Goal: Information Seeking & Learning: Find specific page/section

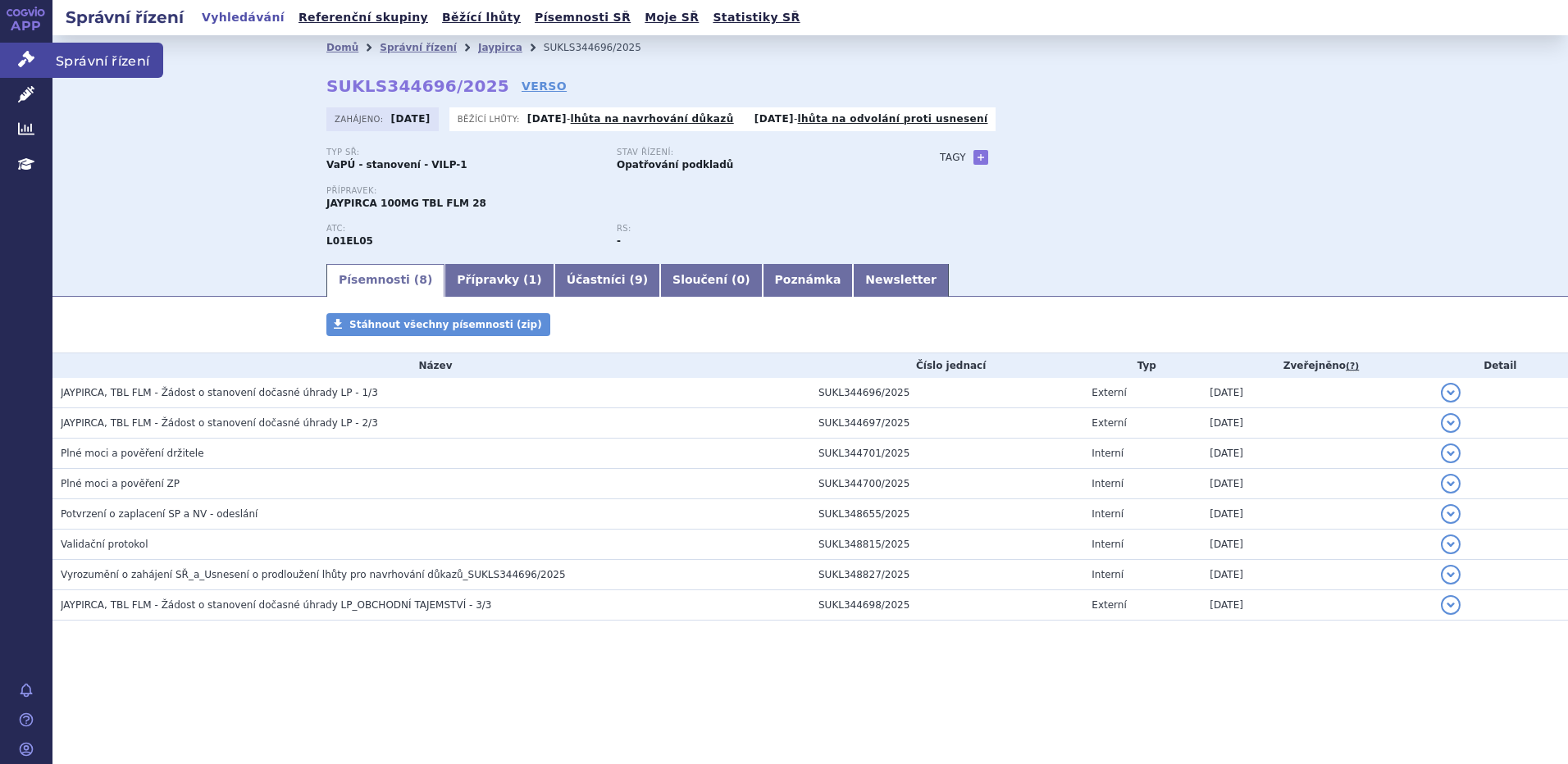
click at [14, 46] on link "Správní řízení" at bounding box center [26, 60] width 53 height 35
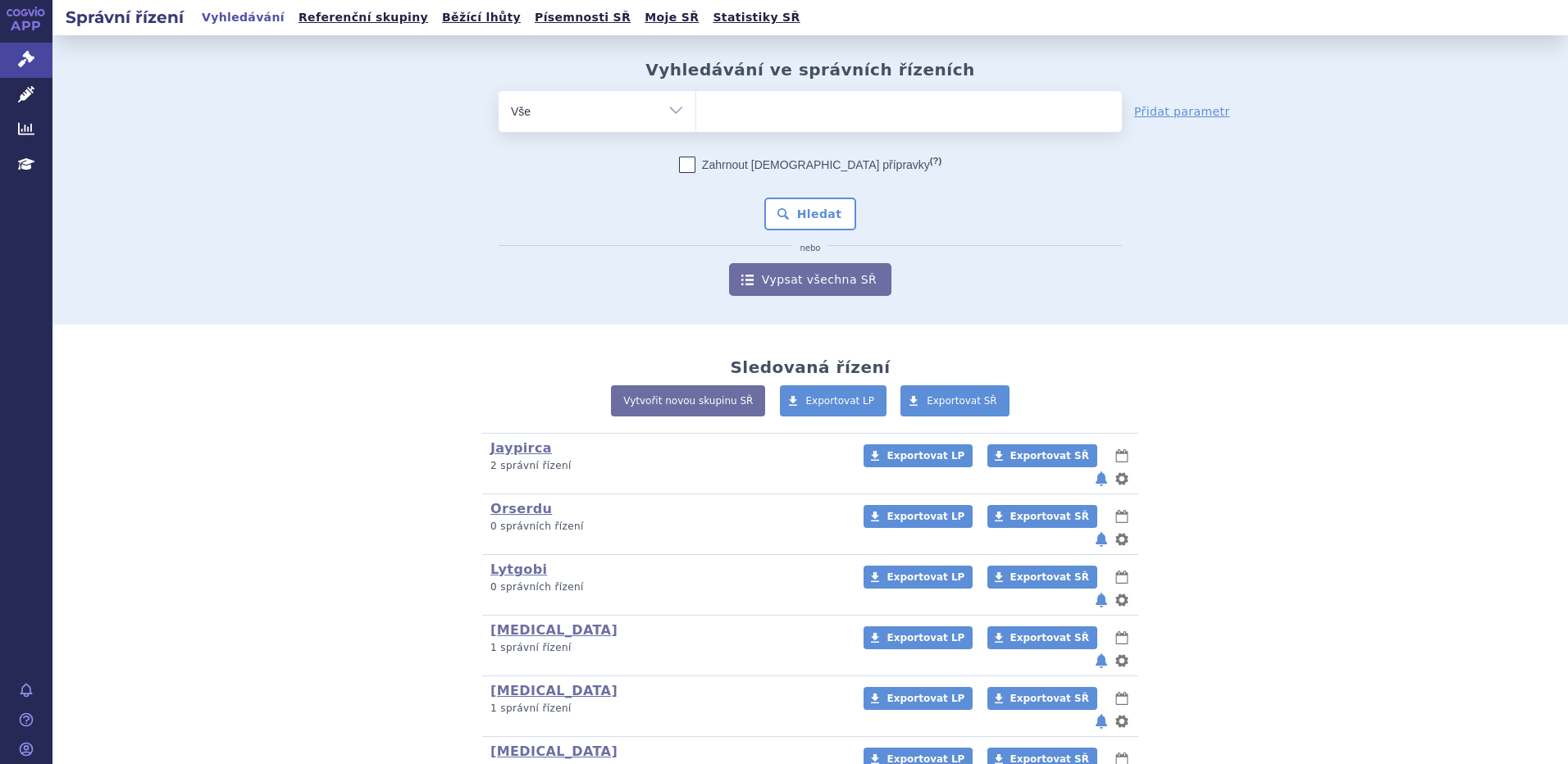
scroll to position [219, 0]
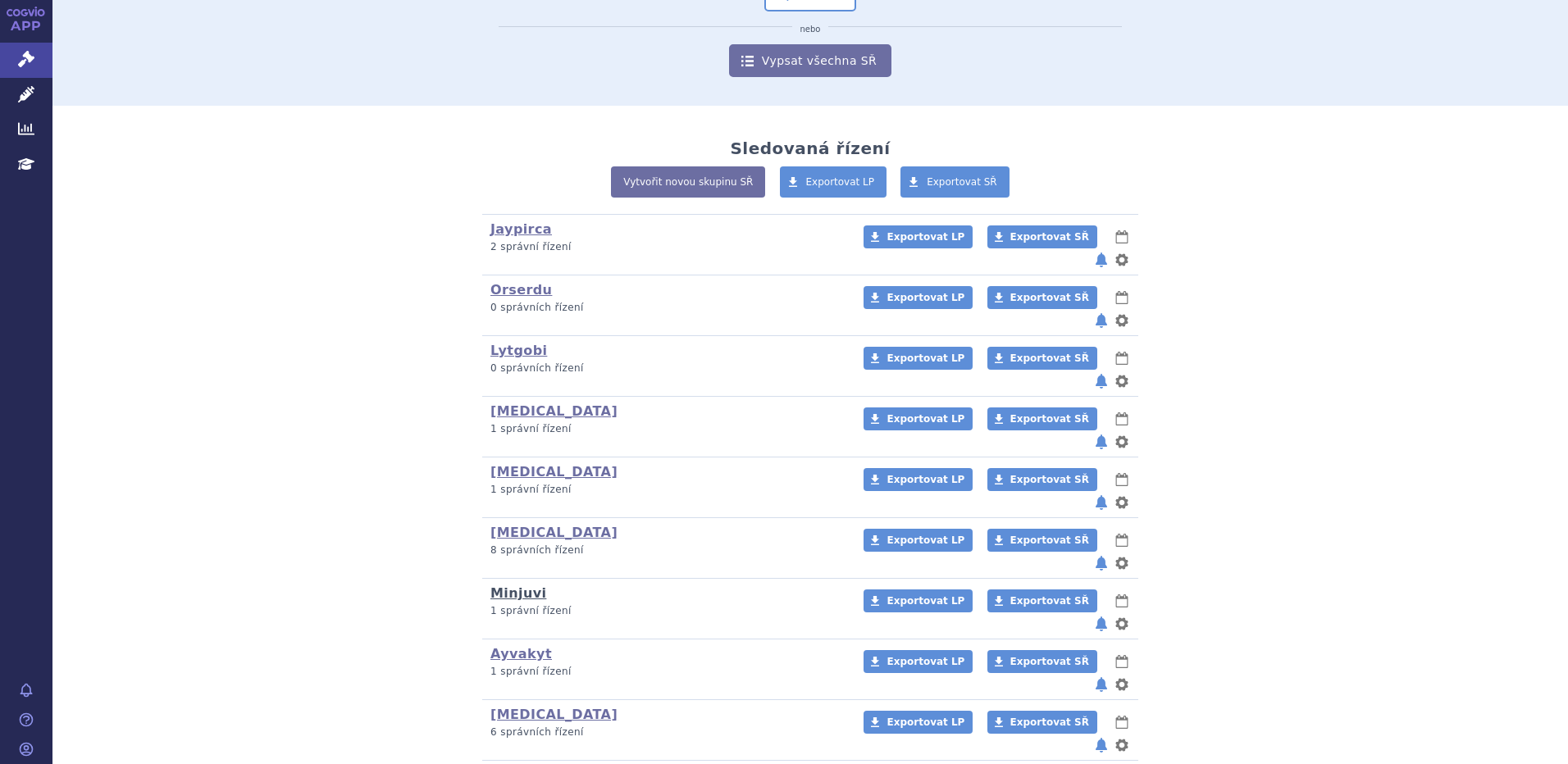
click at [516, 585] on link "Minjuvi" at bounding box center [518, 593] width 55 height 15
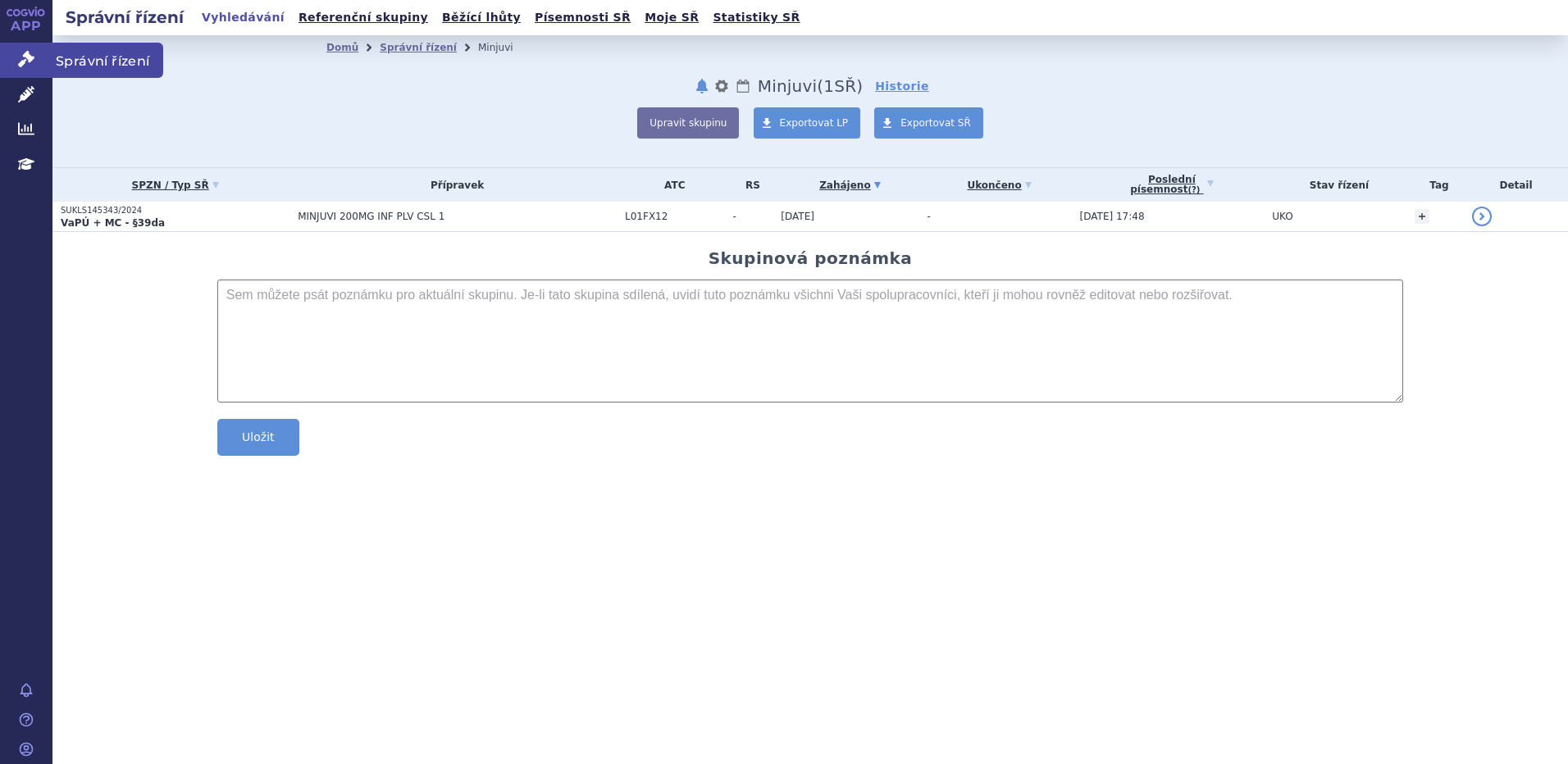
click at [36, 54] on link "Správní řízení" at bounding box center [26, 60] width 53 height 35
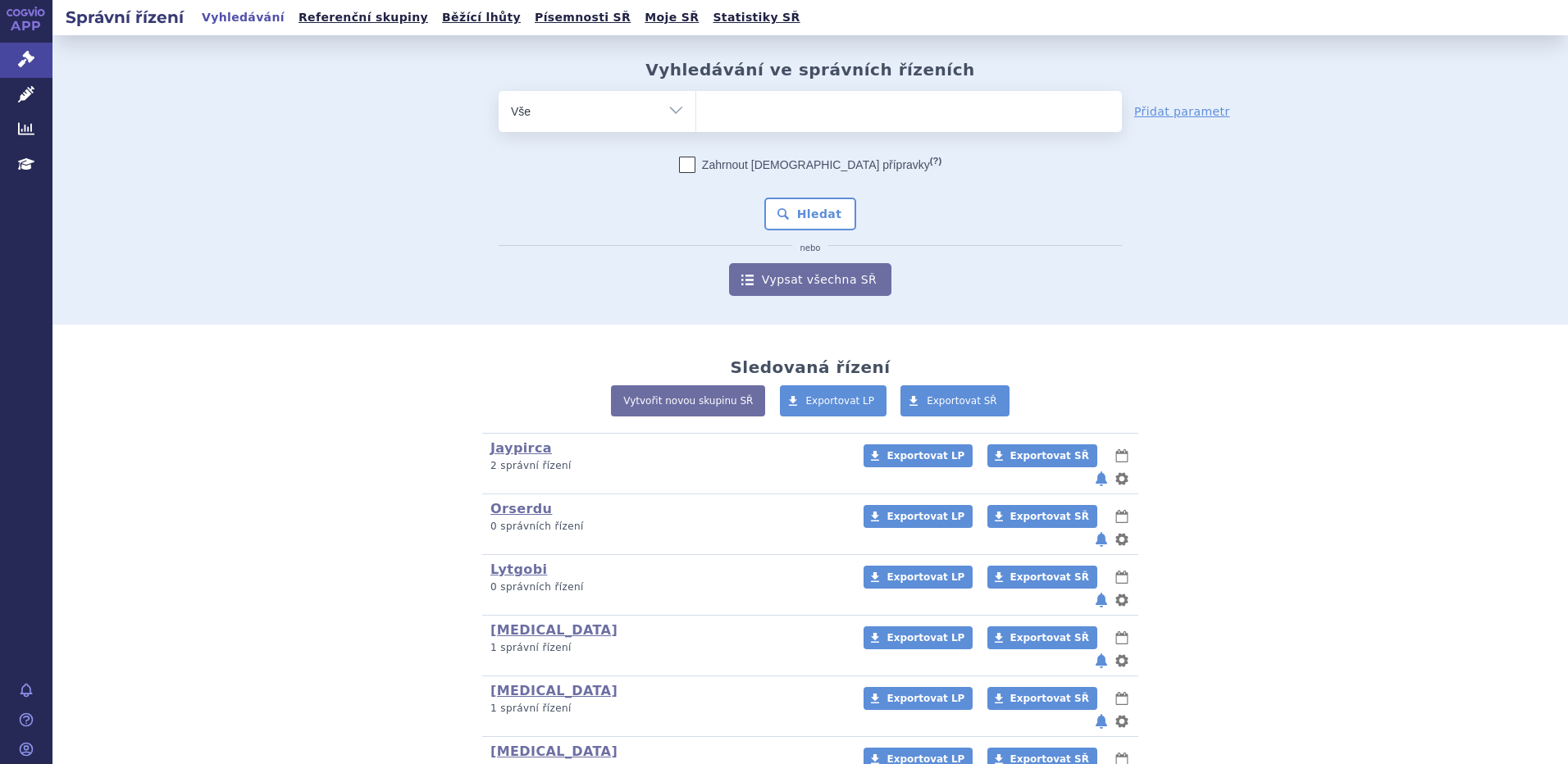
scroll to position [219, 0]
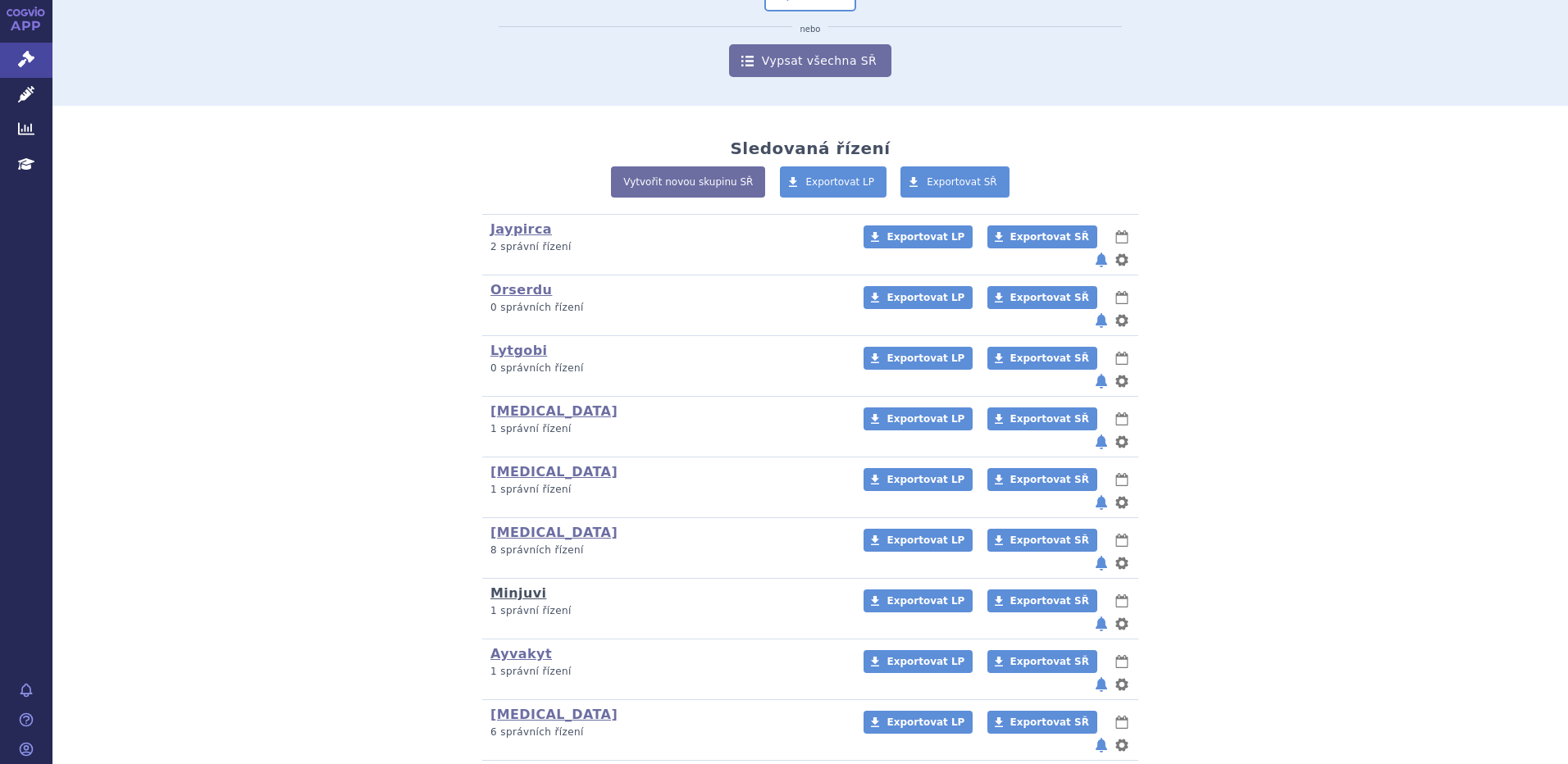
click at [517, 585] on link "Minjuvi" at bounding box center [518, 593] width 55 height 15
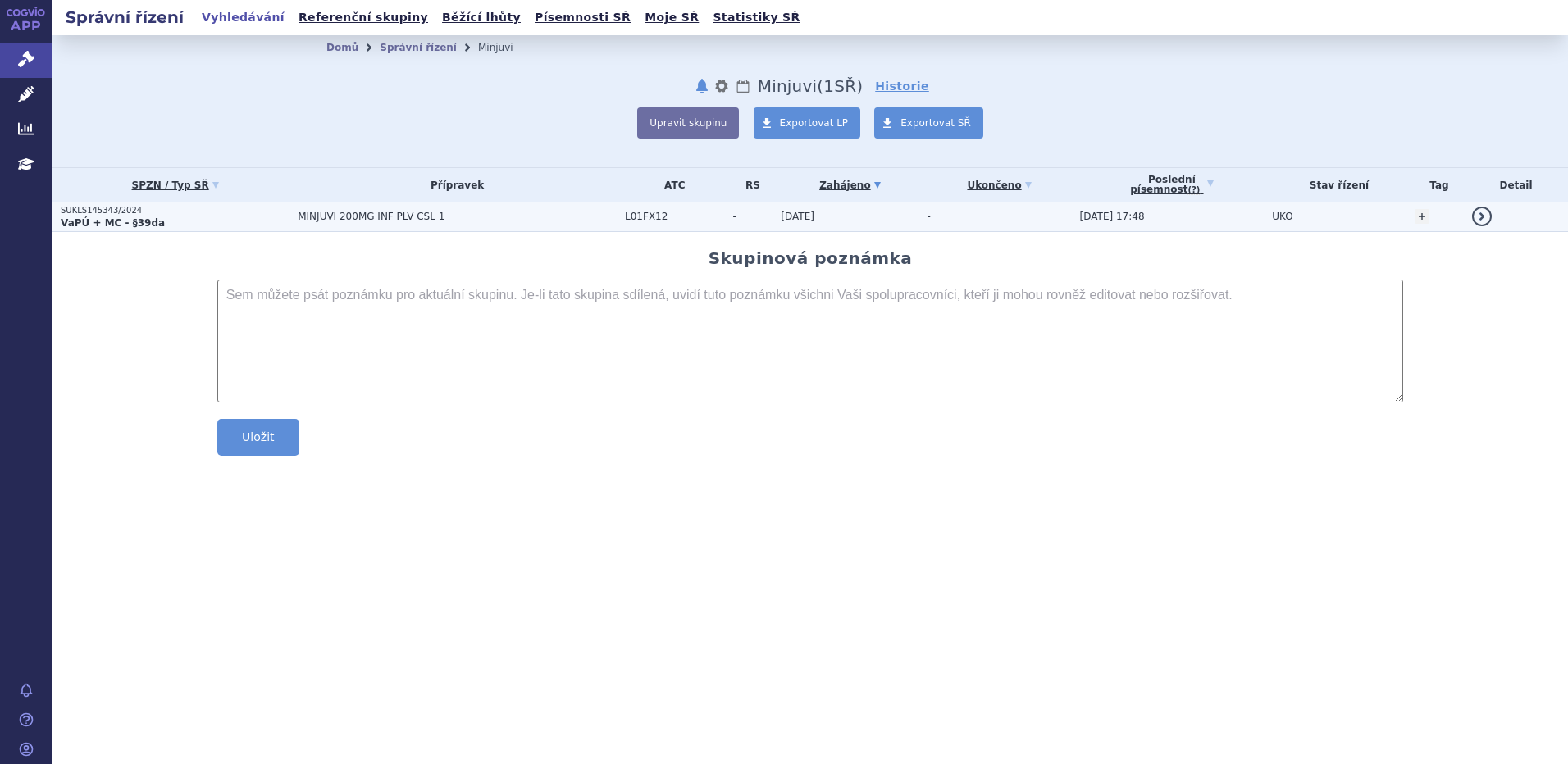
click at [351, 220] on span "MINJUVI 200MG INF PLV CSL 1" at bounding box center [457, 216] width 319 height 12
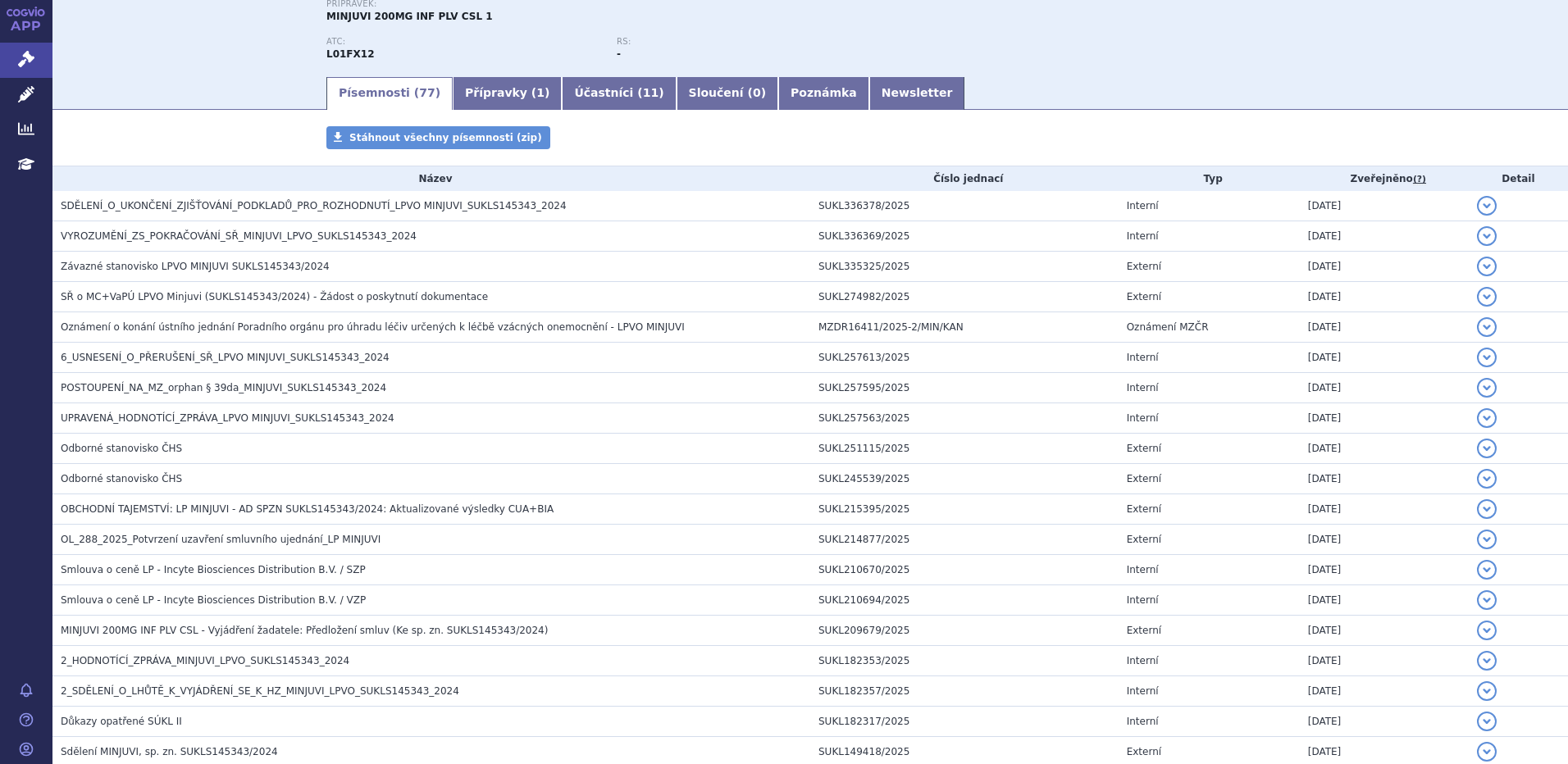
scroll to position [219, 0]
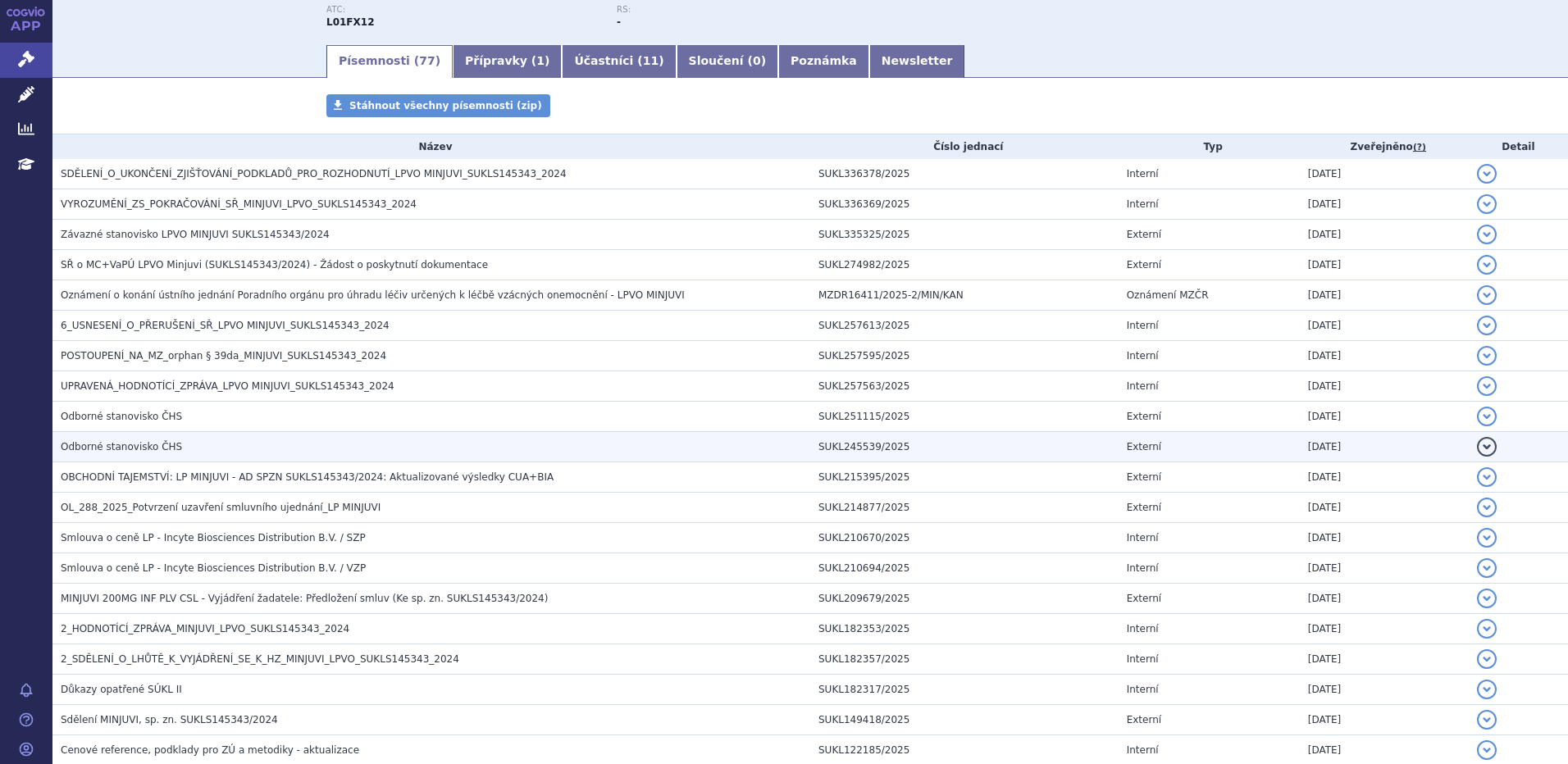
click at [145, 443] on span "Odborné stanovisko ČHS" at bounding box center [121, 446] width 121 height 12
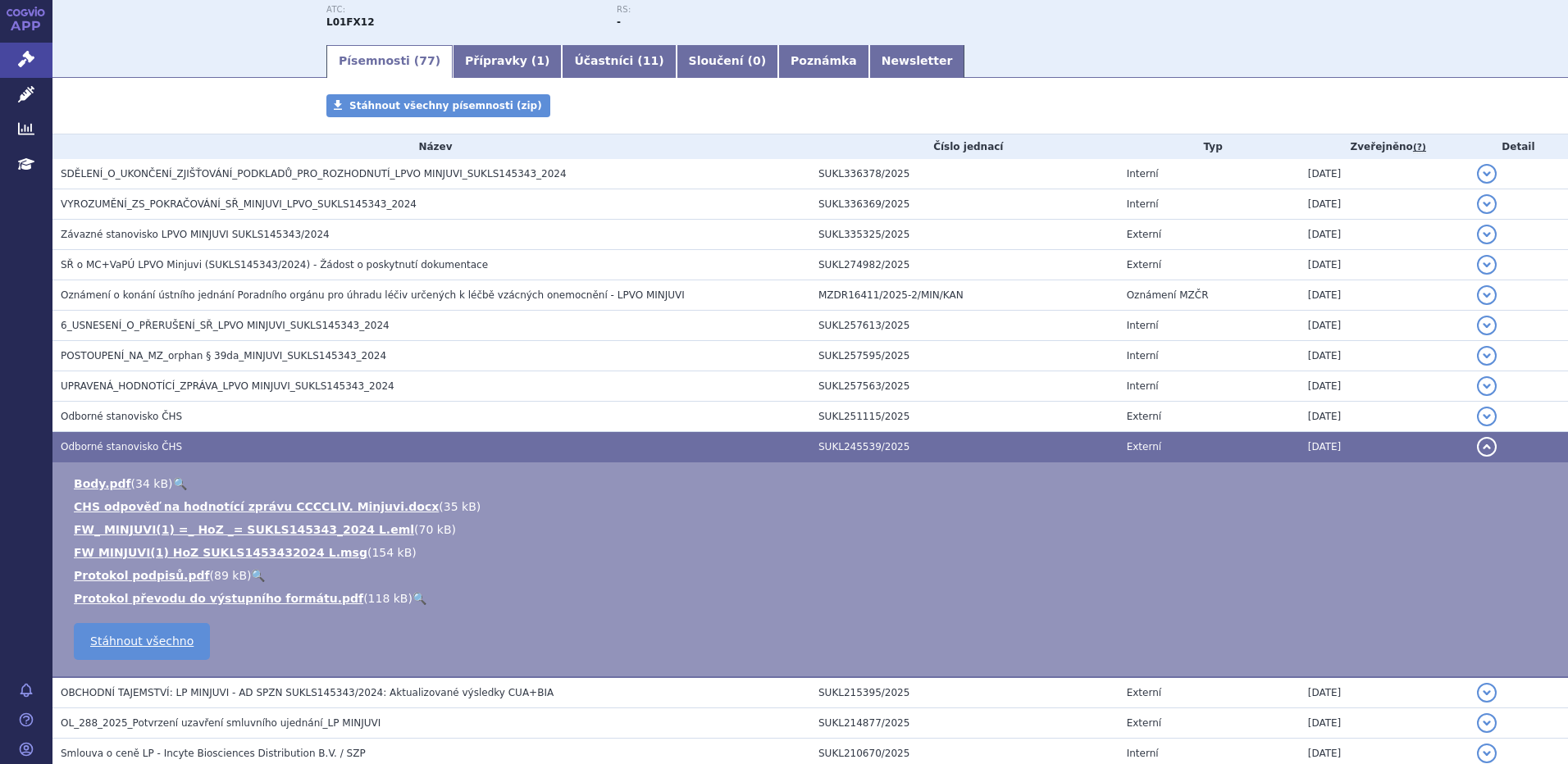
click at [218, 439] on h3 "Odborné stanovisko ČHS" at bounding box center [436, 447] width 750 height 16
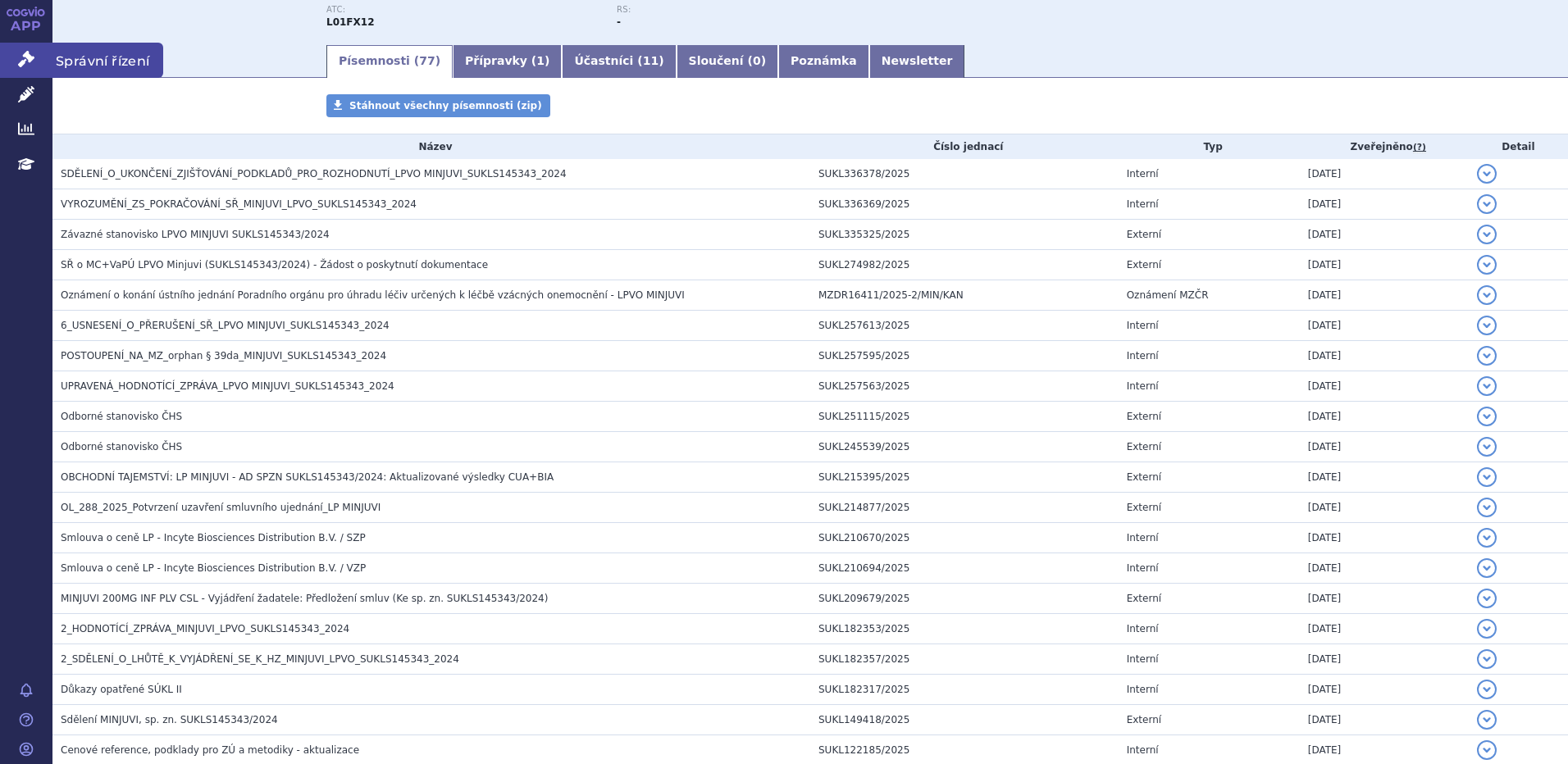
click at [24, 55] on icon at bounding box center [26, 59] width 16 height 16
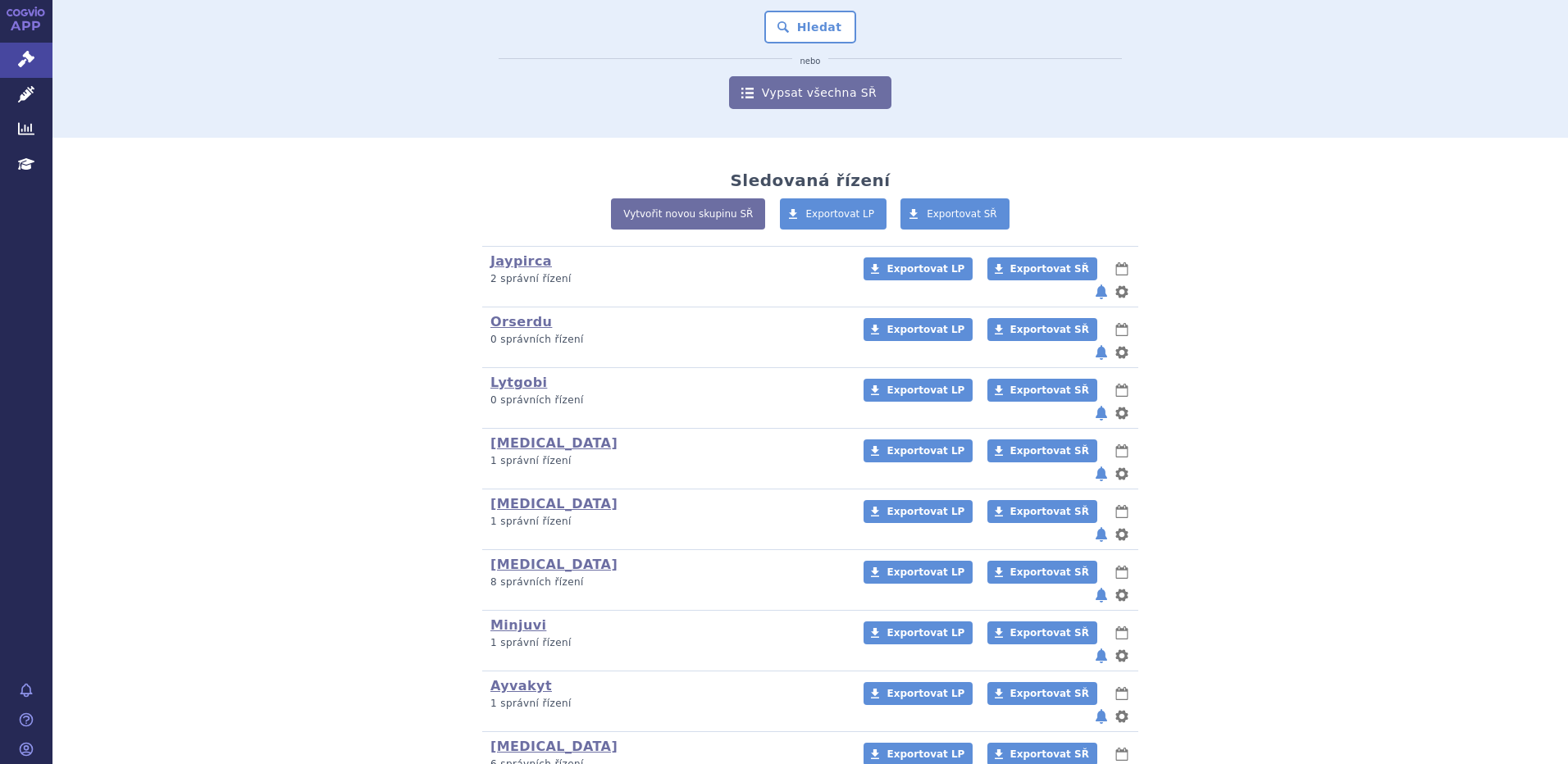
scroll to position [219, 0]
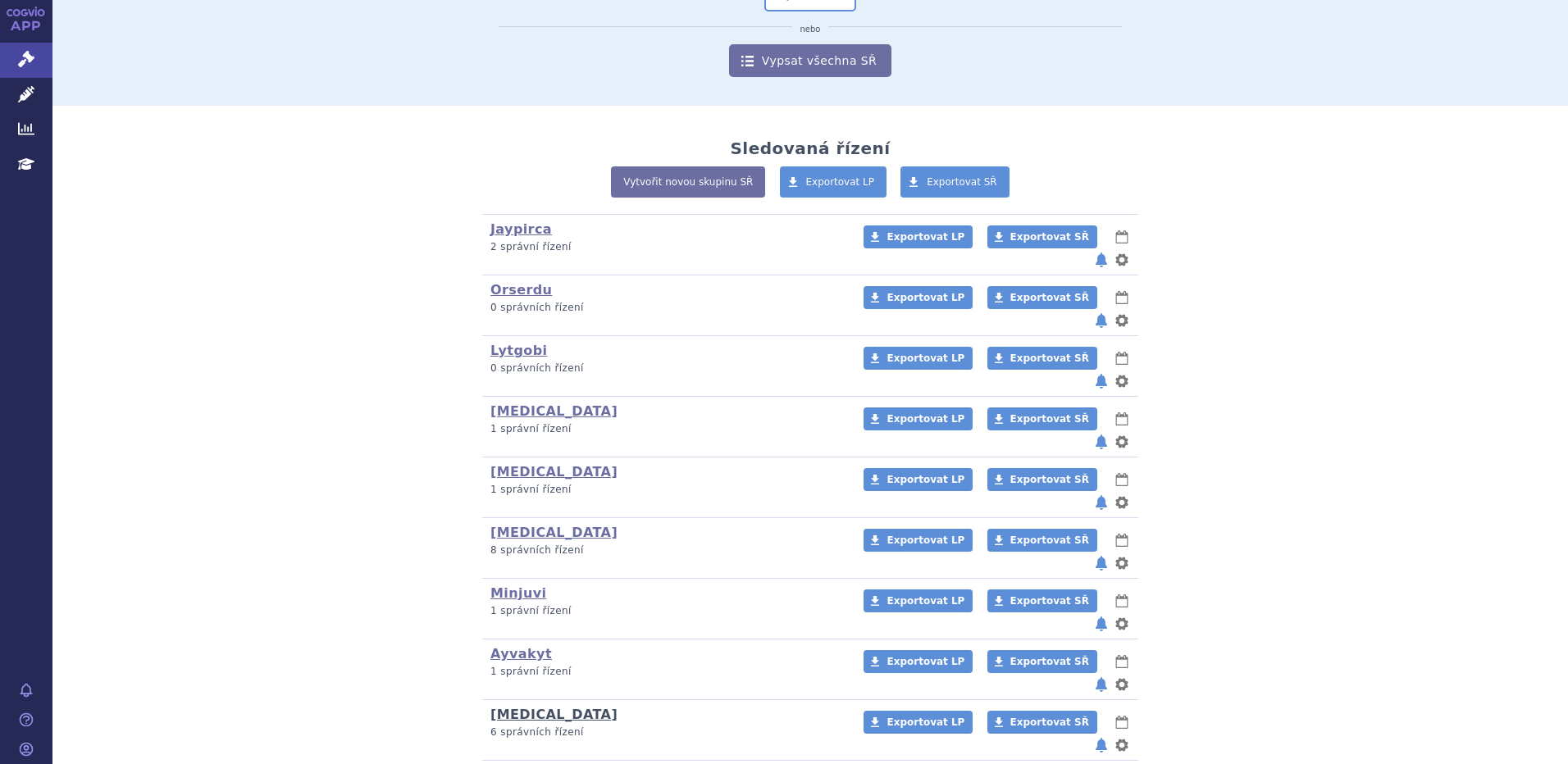
click at [519, 707] on link "[MEDICAL_DATA]" at bounding box center [553, 714] width 127 height 15
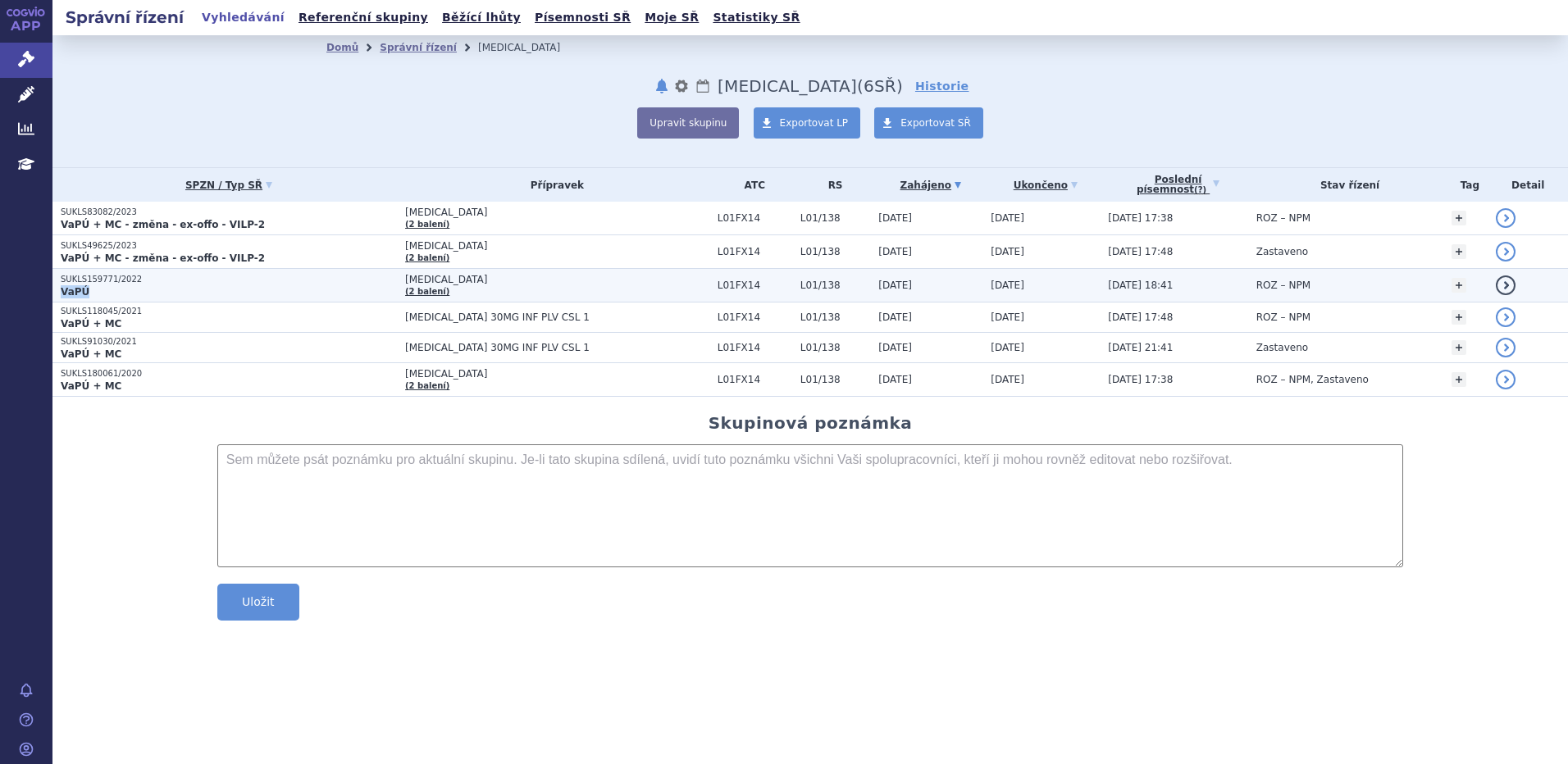
click at [264, 284] on td "SUKLS159771/2022 VaPÚ" at bounding box center [225, 286] width 344 height 34
drag, startPoint x: 264, startPoint y: 284, endPoint x: 225, endPoint y: 290, distance: 39.5
click at [228, 288] on p "VaPÚ" at bounding box center [228, 292] width 336 height 13
click at [1298, 286] on td "ROZ – NPM" at bounding box center [1346, 286] width 196 height 34
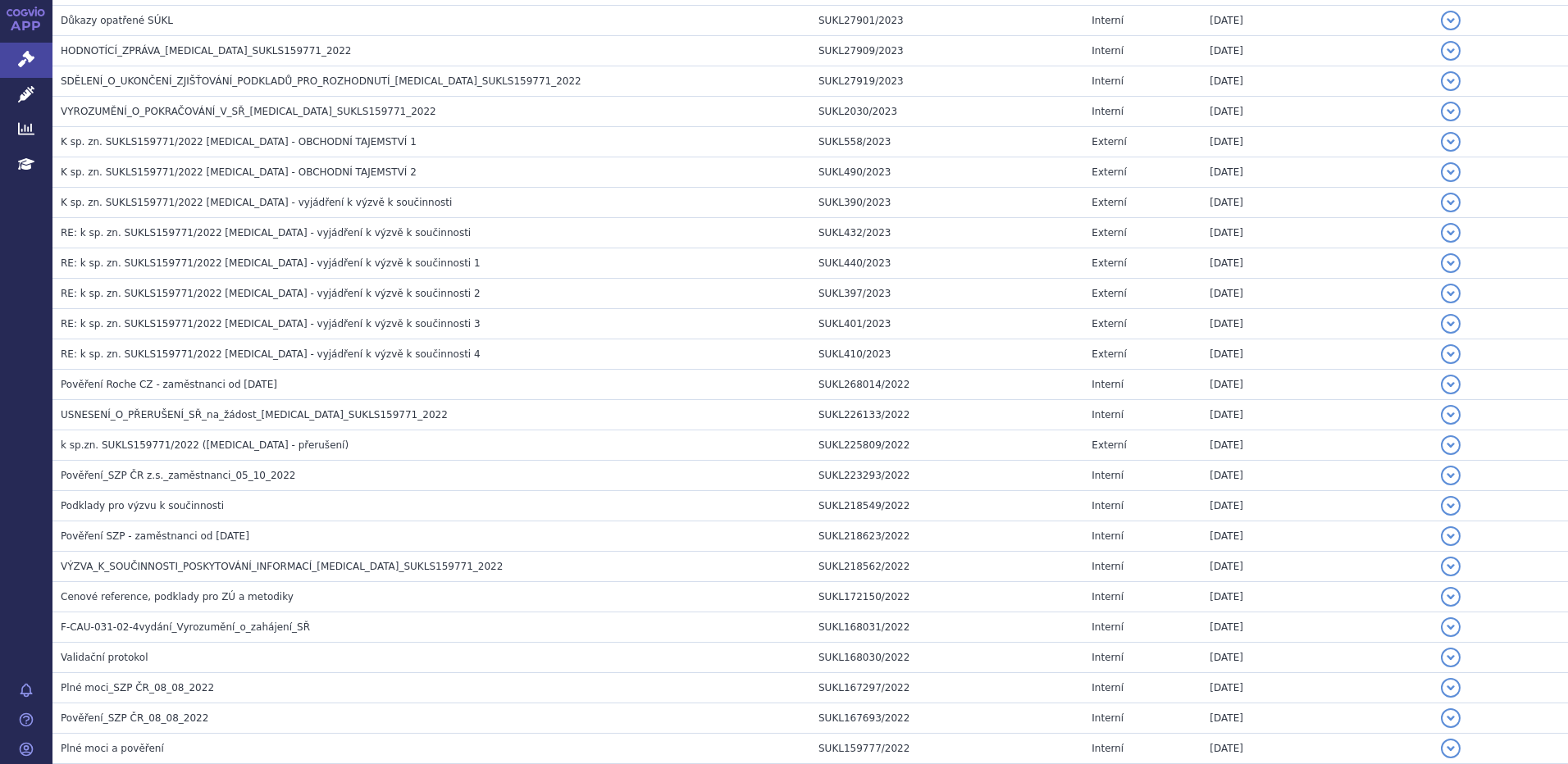
scroll to position [2094, 0]
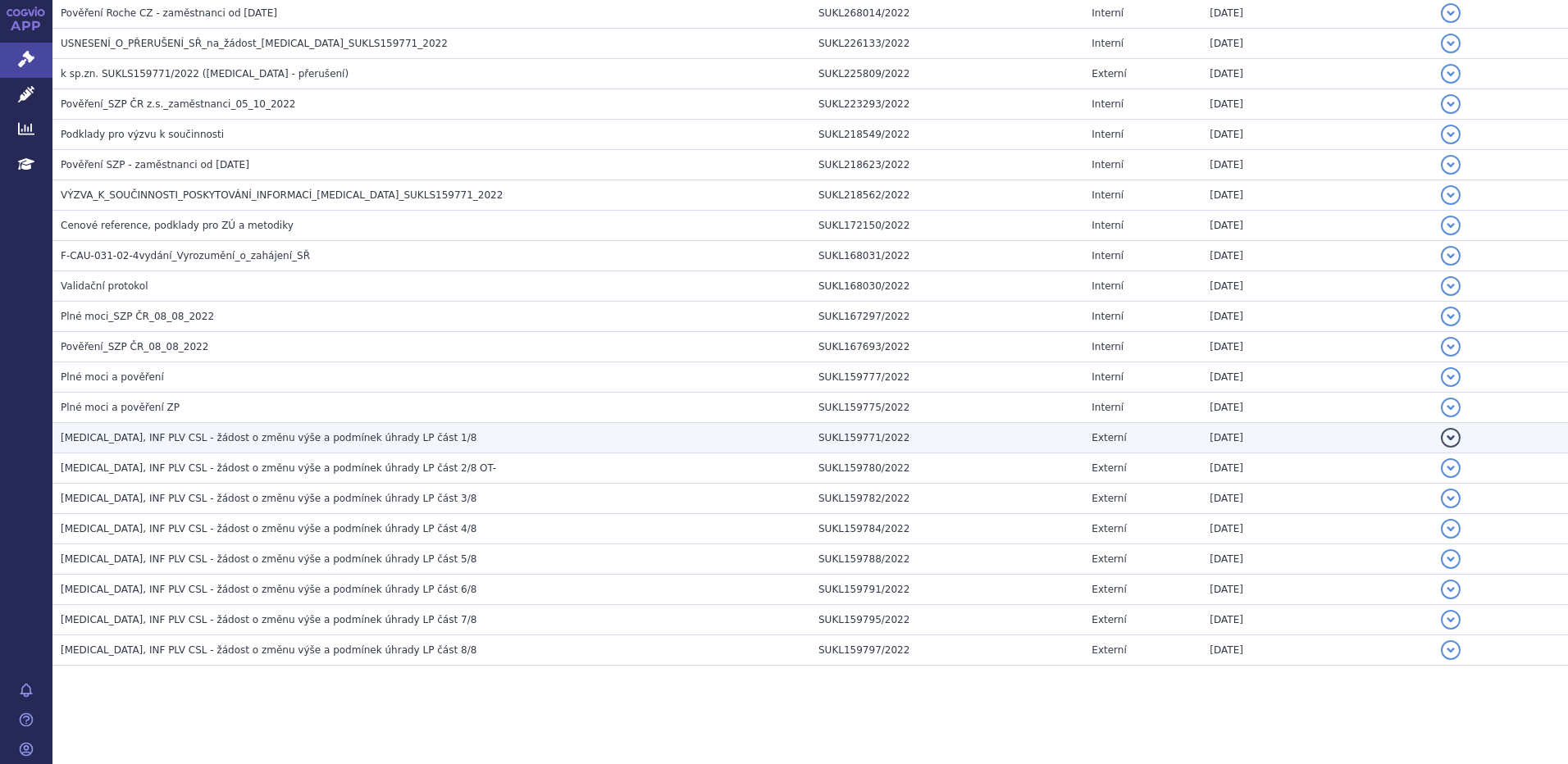
click at [359, 436] on span "[MEDICAL_DATA], INF PLV CSL - žádost o změnu výše a podmínek úhrady LP část 1/8" at bounding box center [269, 437] width 416 height 12
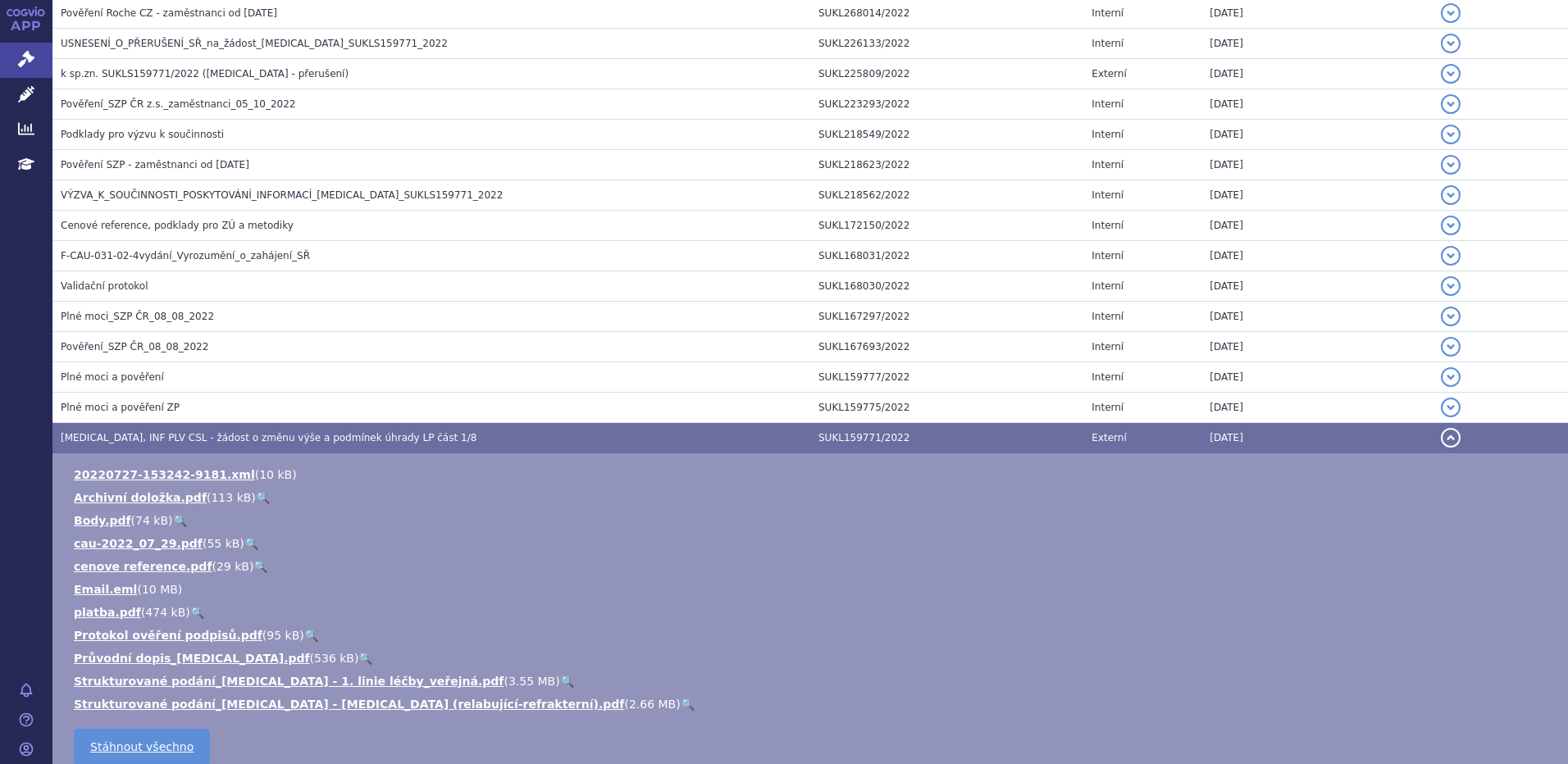
click at [560, 683] on link "🔍" at bounding box center [568, 681] width 14 height 13
click at [331, 438] on span "POLIVY, INF PLV CSL - žádost o změnu výše a podmínek úhrady LP část 1/8" at bounding box center [269, 437] width 416 height 12
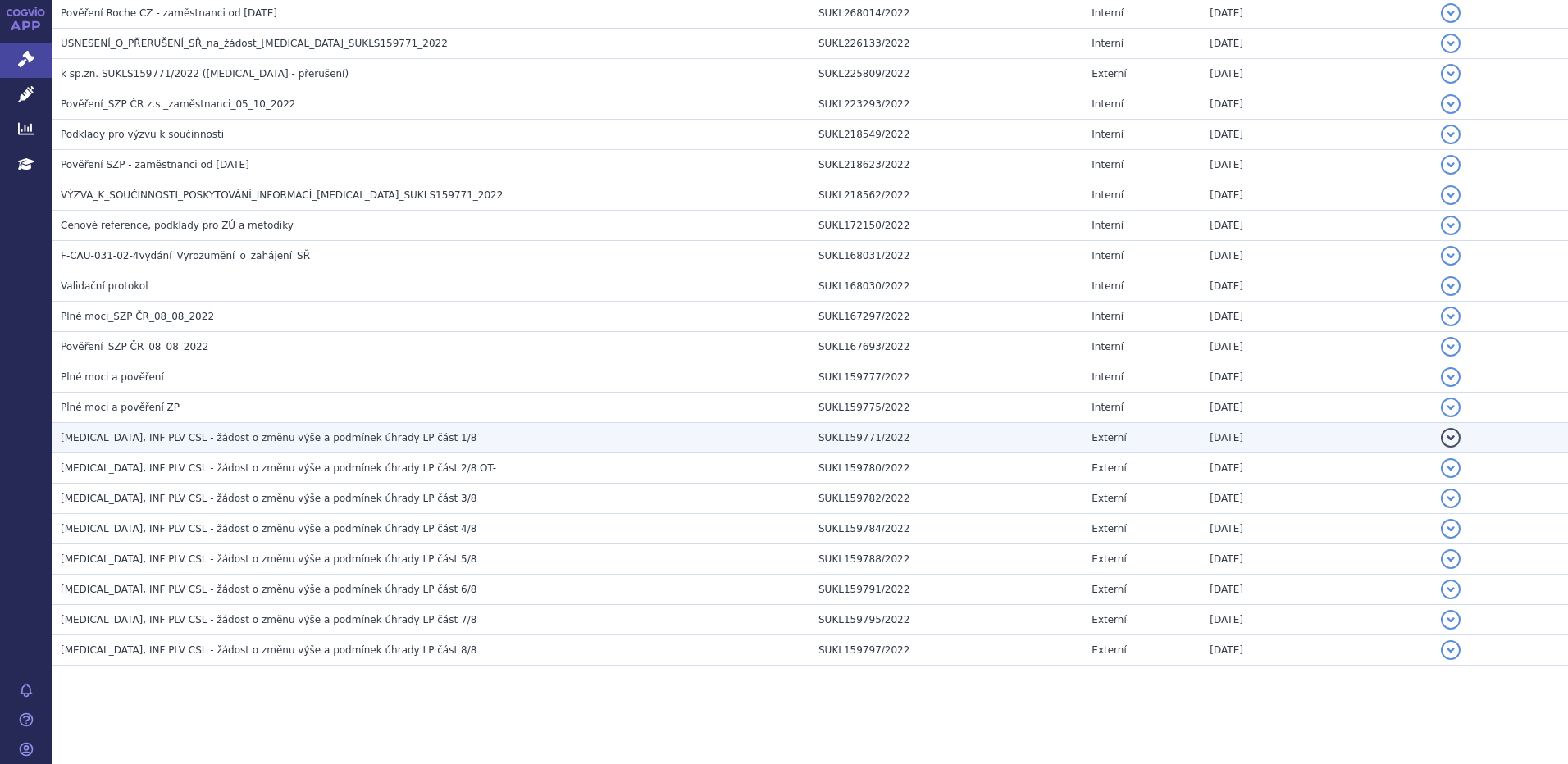
click at [406, 434] on h3 "POLIVY, INF PLV CSL - žádost o změnu výše a podmínek úhrady LP část 1/8" at bounding box center [436, 437] width 750 height 16
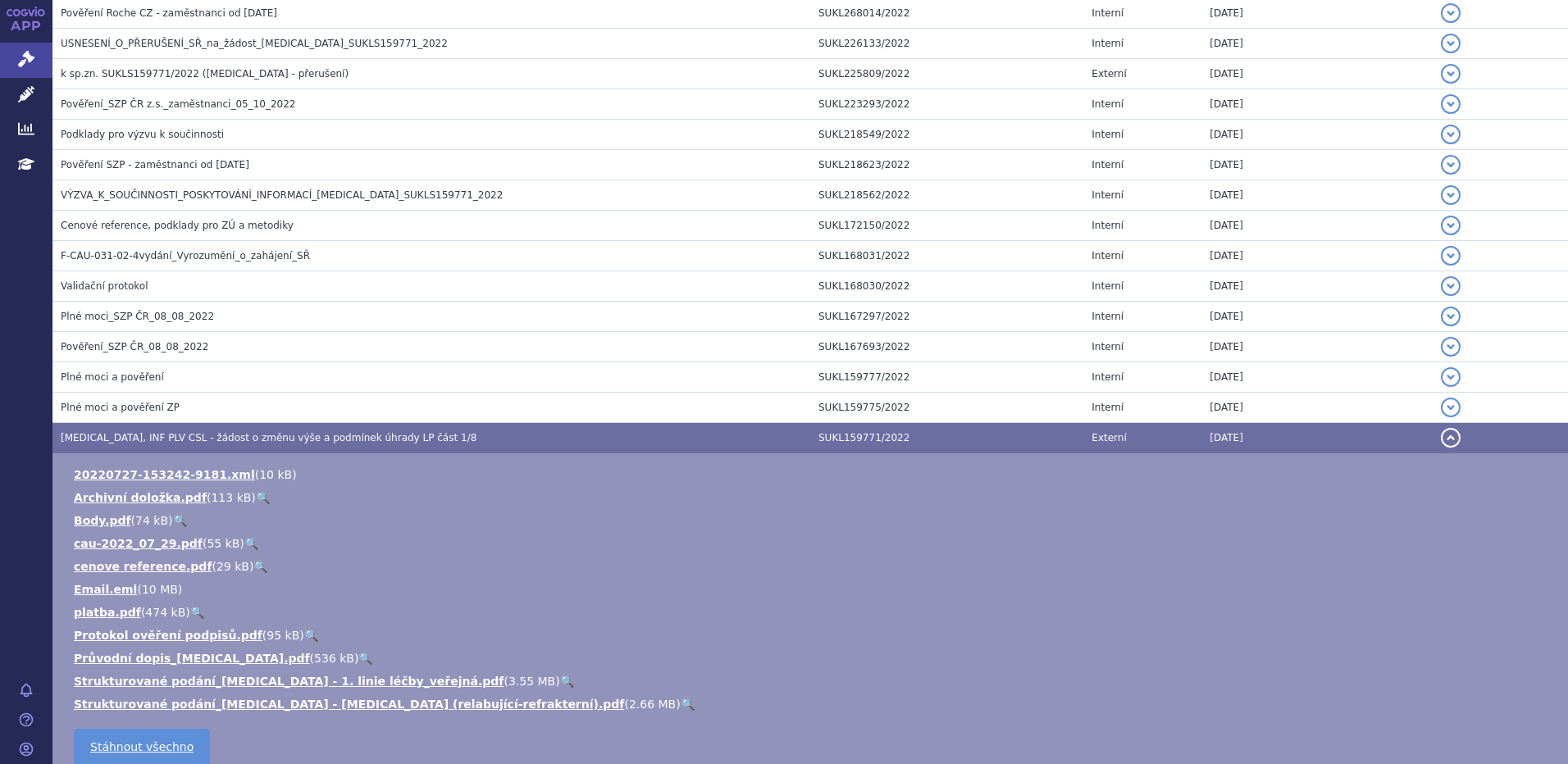
click at [560, 682] on link "🔍" at bounding box center [568, 681] width 14 height 13
click at [23, 62] on icon at bounding box center [26, 59] width 16 height 16
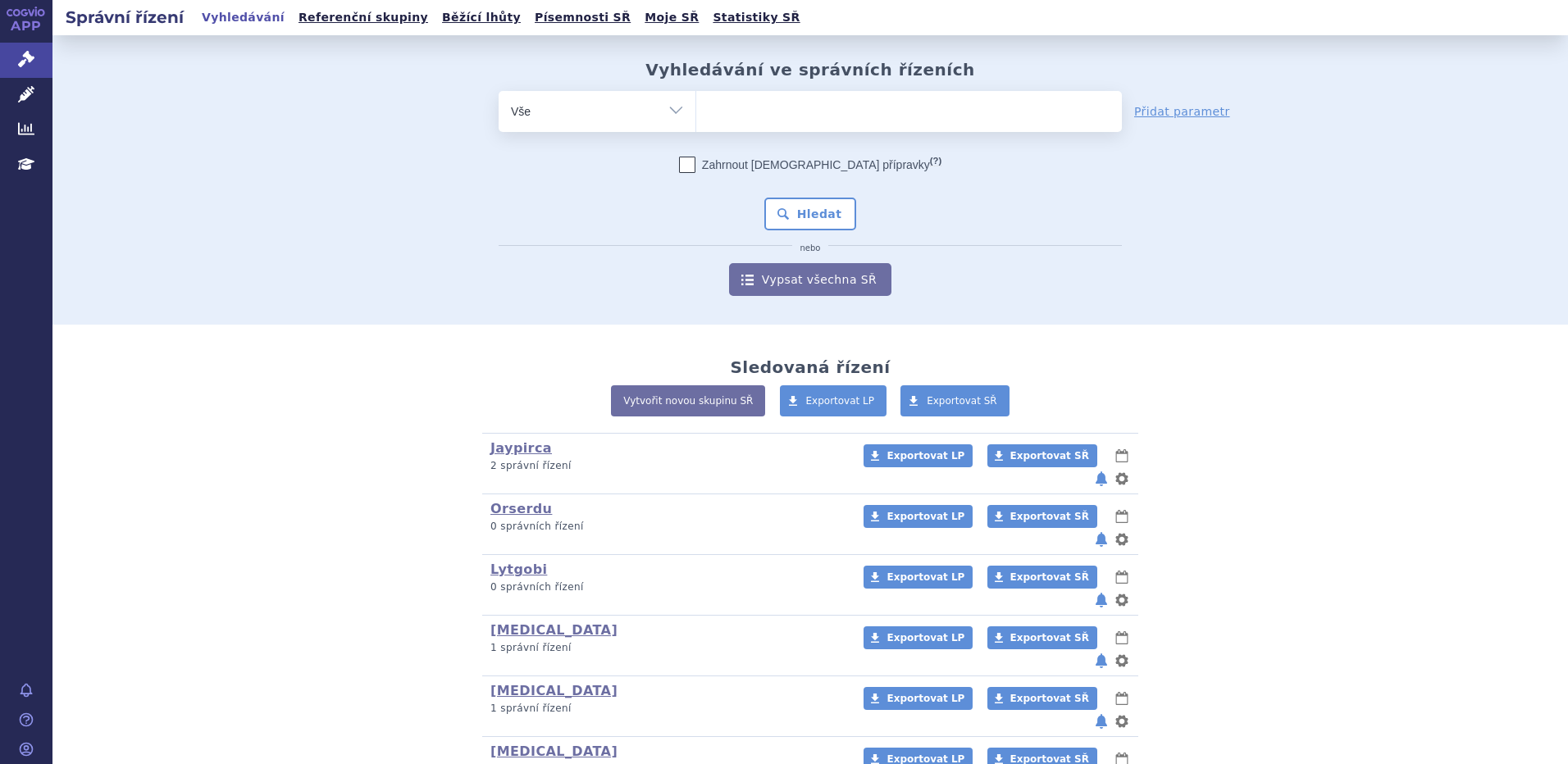
type input "COLUMVI"
select select "COLUMVI"
click at [792, 211] on button "Hledat" at bounding box center [810, 213] width 93 height 33
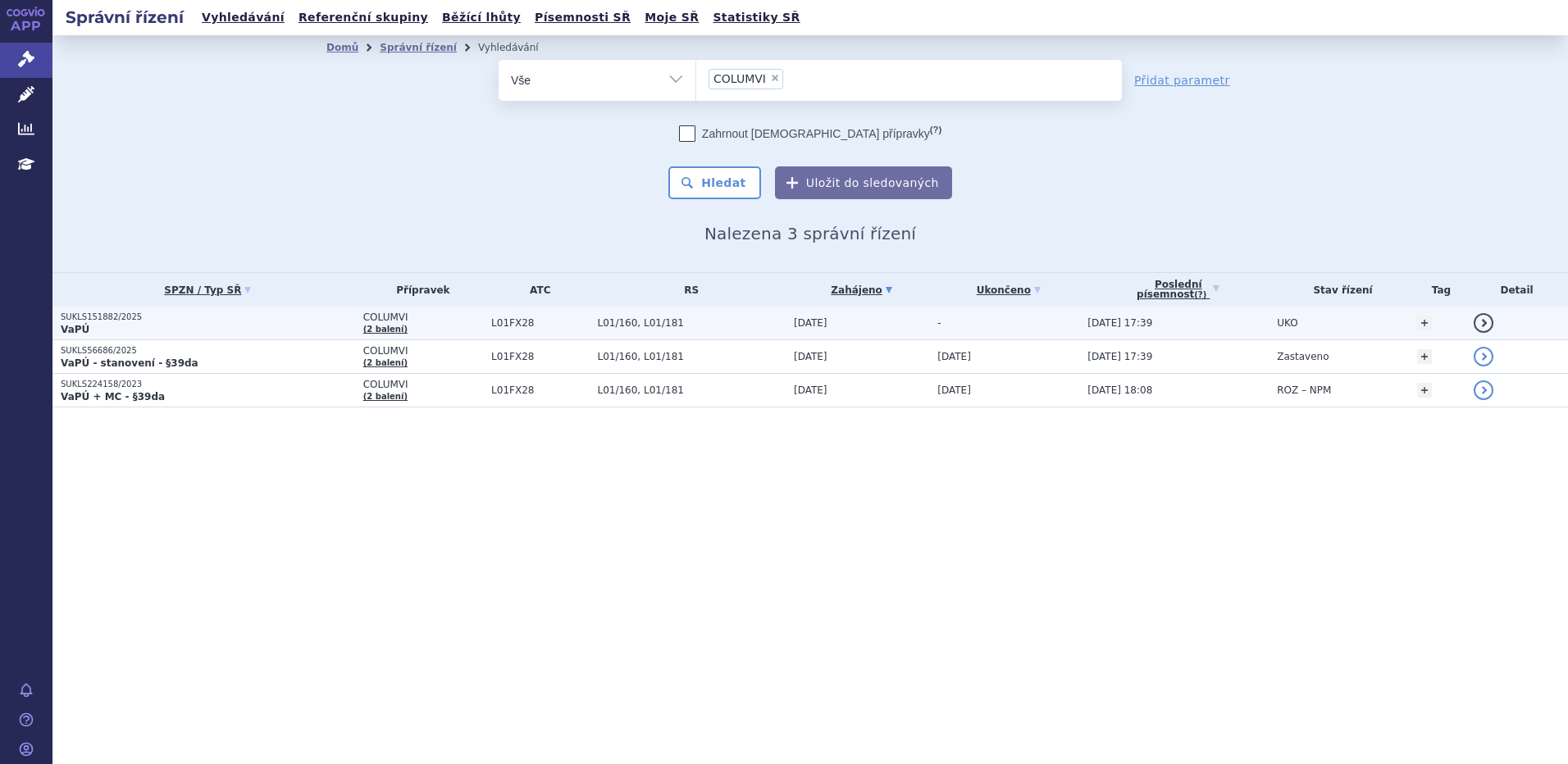
click at [729, 333] on td "L01/160, L01/181" at bounding box center [687, 324] width 197 height 34
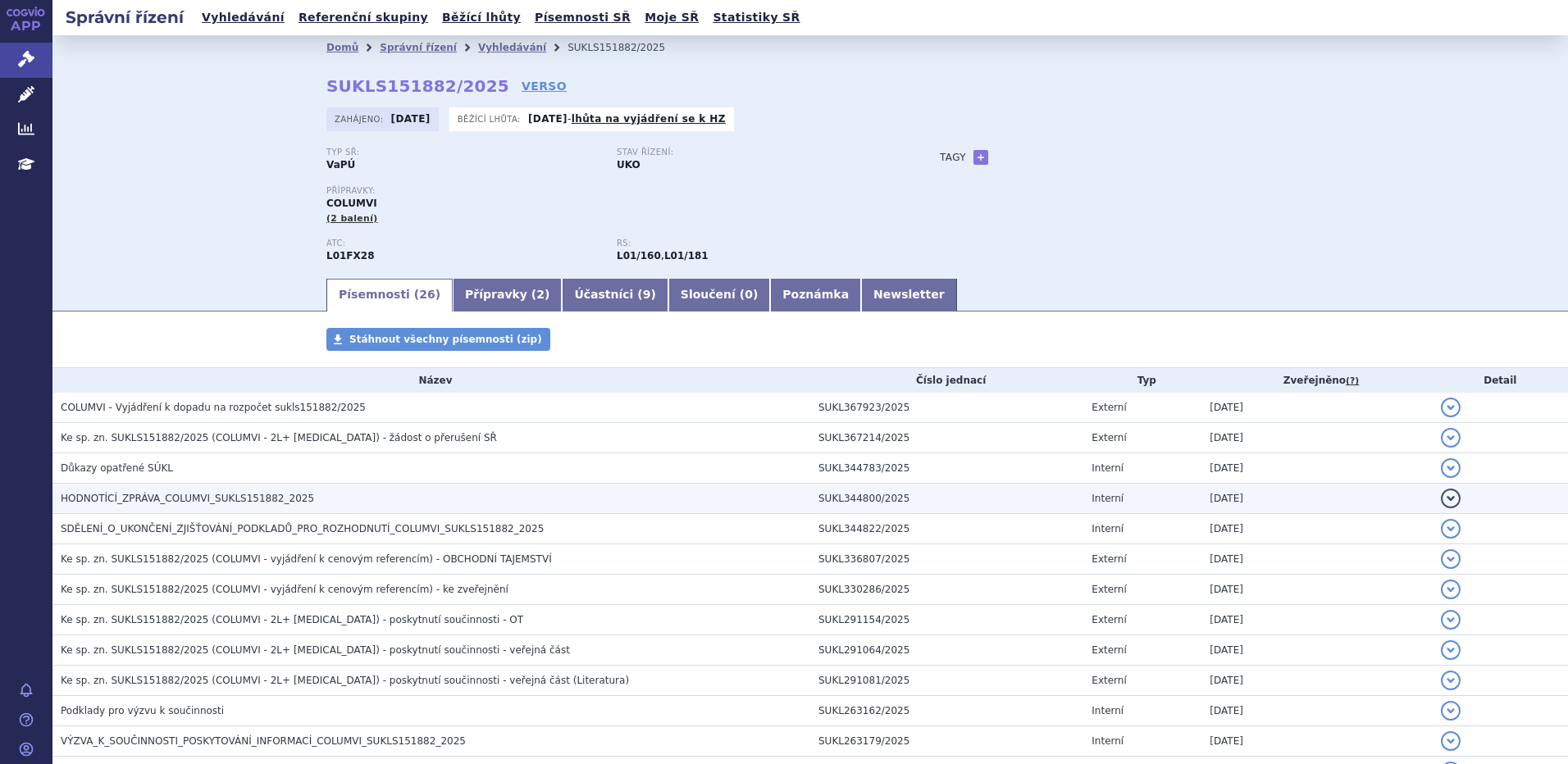
click at [176, 500] on span "HODNOTÍCÍ_ZPRÁVA_COLUMVI_SUKLS151882_2025" at bounding box center [187, 498] width 253 height 12
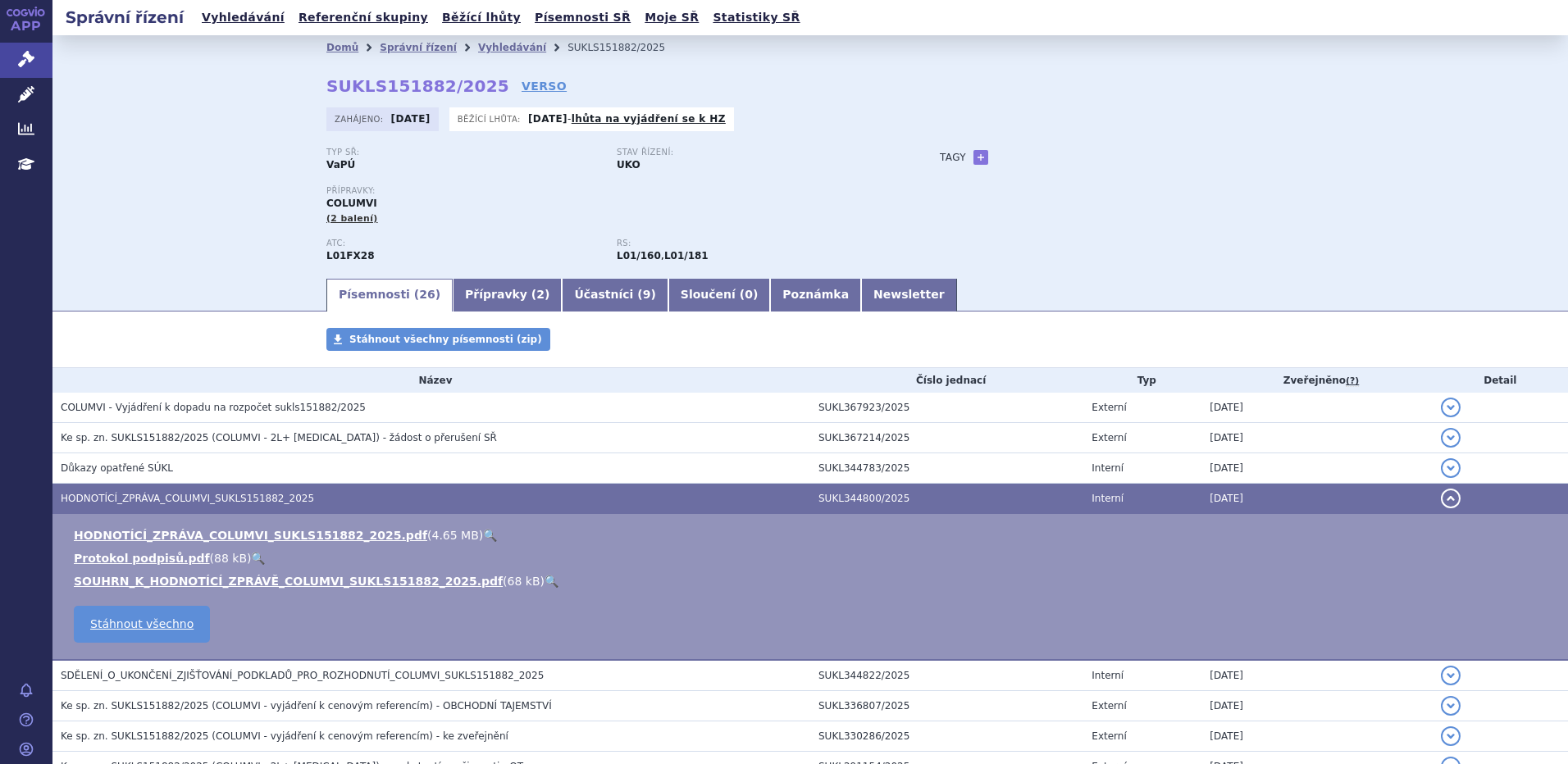
click at [544, 581] on link "🔍" at bounding box center [552, 581] width 14 height 13
click at [419, 493] on h3 "HODNOTÍCÍ_ZPRÁVA_COLUMVI_SUKLS151882_2025" at bounding box center [436, 498] width 750 height 16
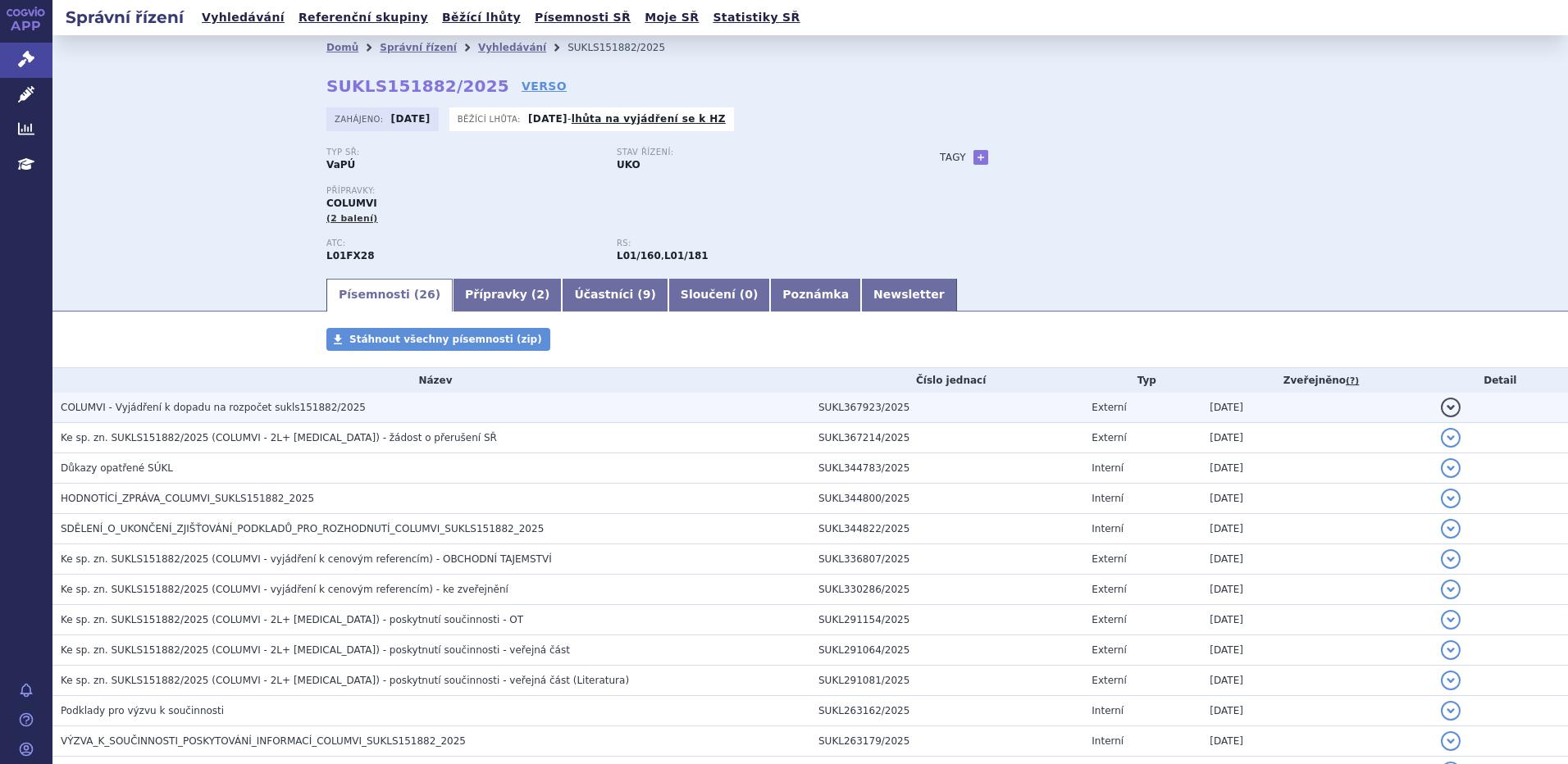
click at [241, 408] on span "COLUMVI - Vyjádření k dopadu na rozpočet sukls151882/2025" at bounding box center [213, 407] width 305 height 12
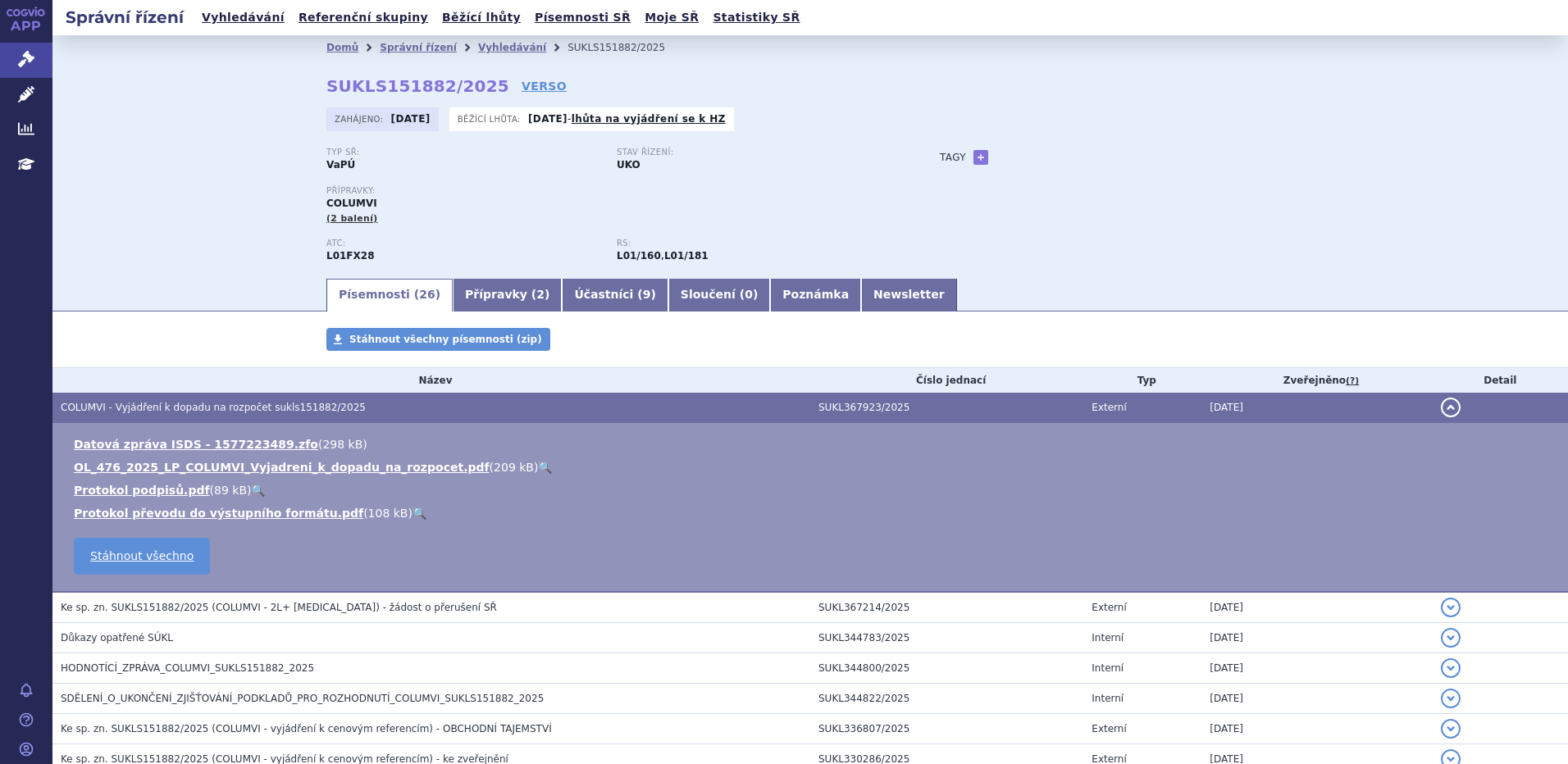
click at [538, 467] on link "🔍" at bounding box center [545, 467] width 14 height 13
click at [308, 404] on span "COLUMVI - Vyjádření k dopadu na rozpočet sukls151882/2025" at bounding box center [213, 407] width 305 height 12
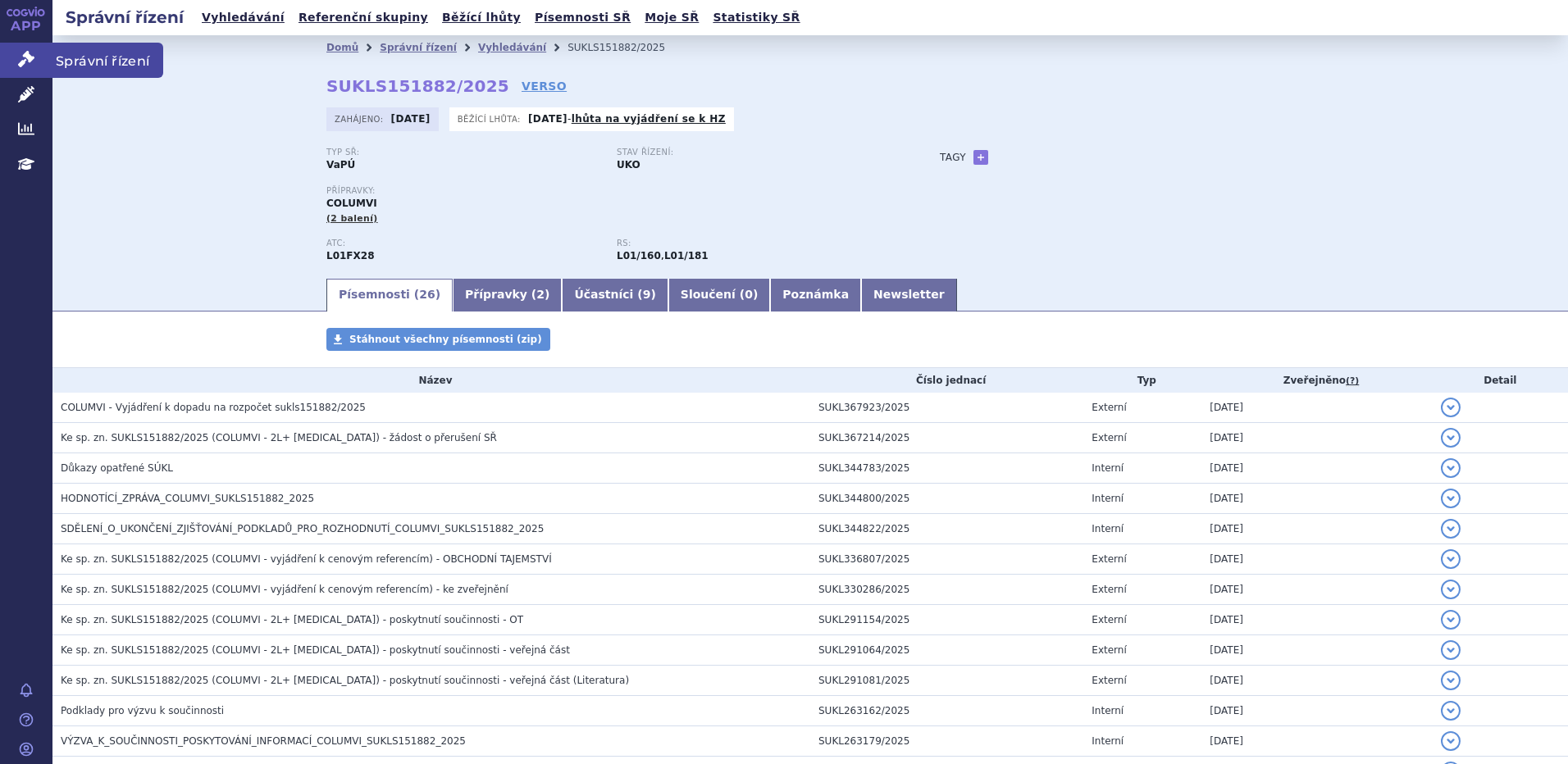
click at [24, 46] on link "Správní řízení" at bounding box center [26, 60] width 53 height 35
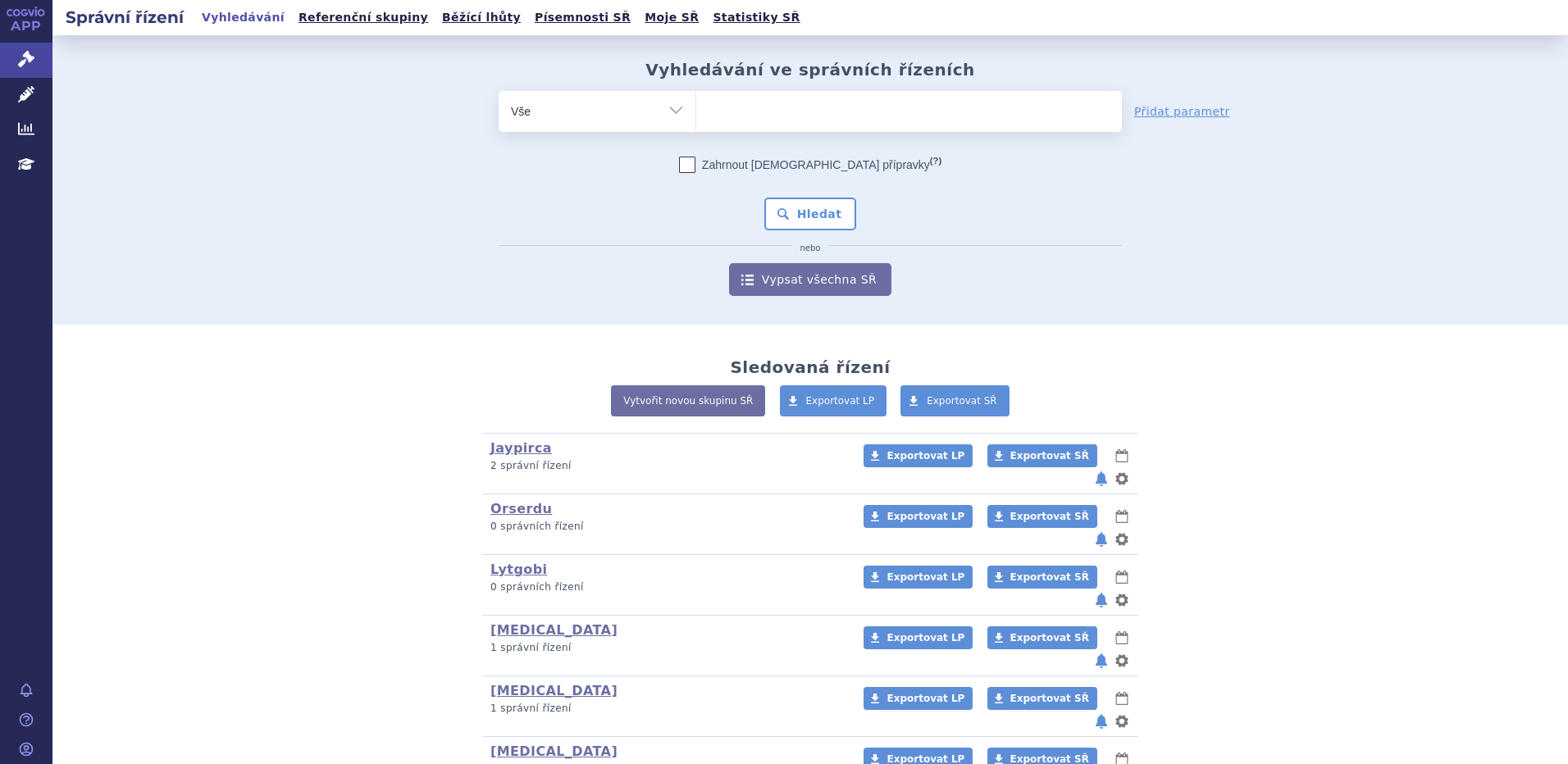
click at [785, 113] on ul at bounding box center [908, 108] width 426 height 35
click at [696, 113] on select at bounding box center [695, 111] width 1 height 41
paste input "TEPKINLY"
type input "TEPKINLY"
select select "TEPKINLY"
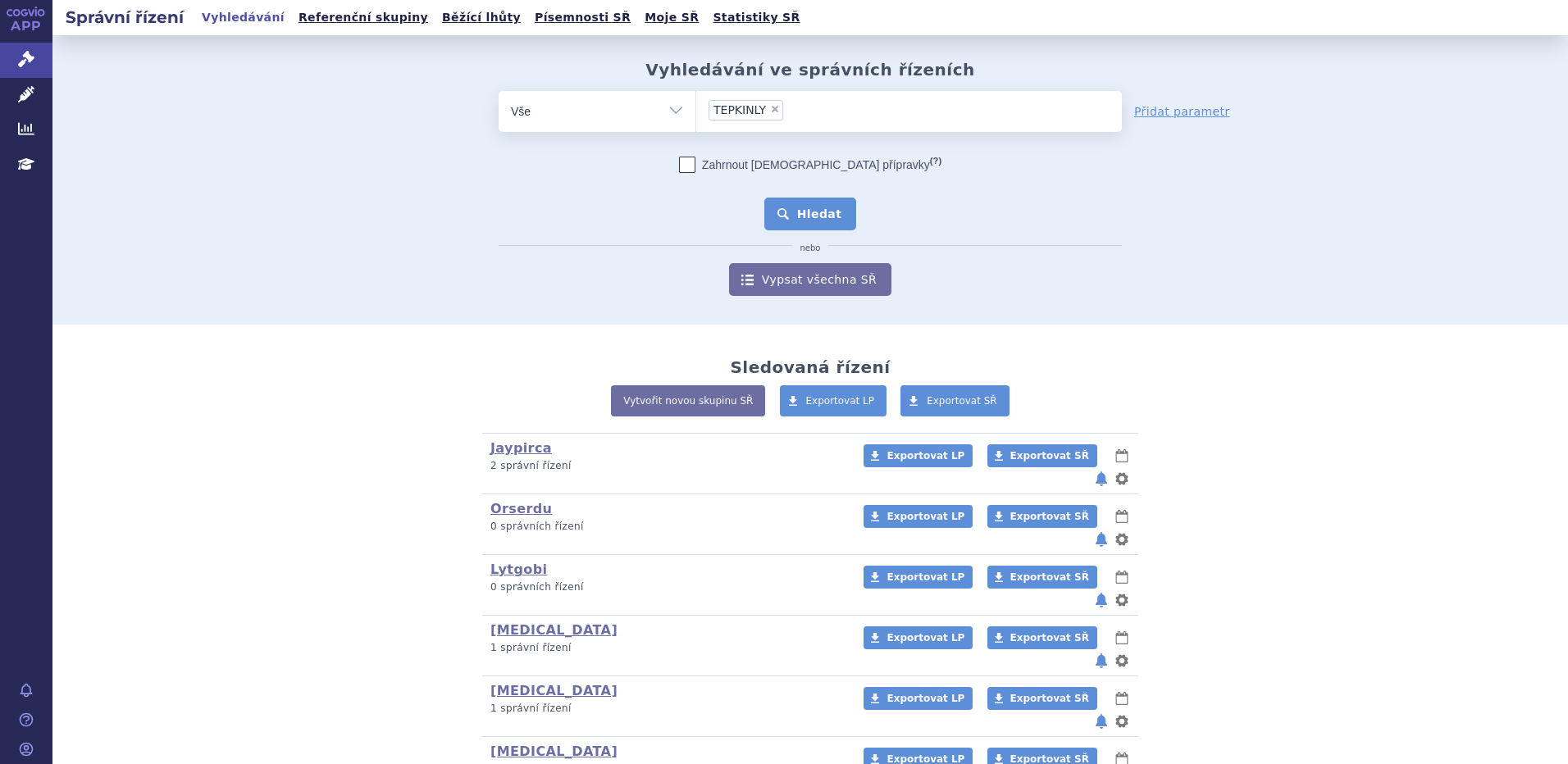
click at [789, 207] on button "Hledat" at bounding box center [810, 213] width 93 height 33
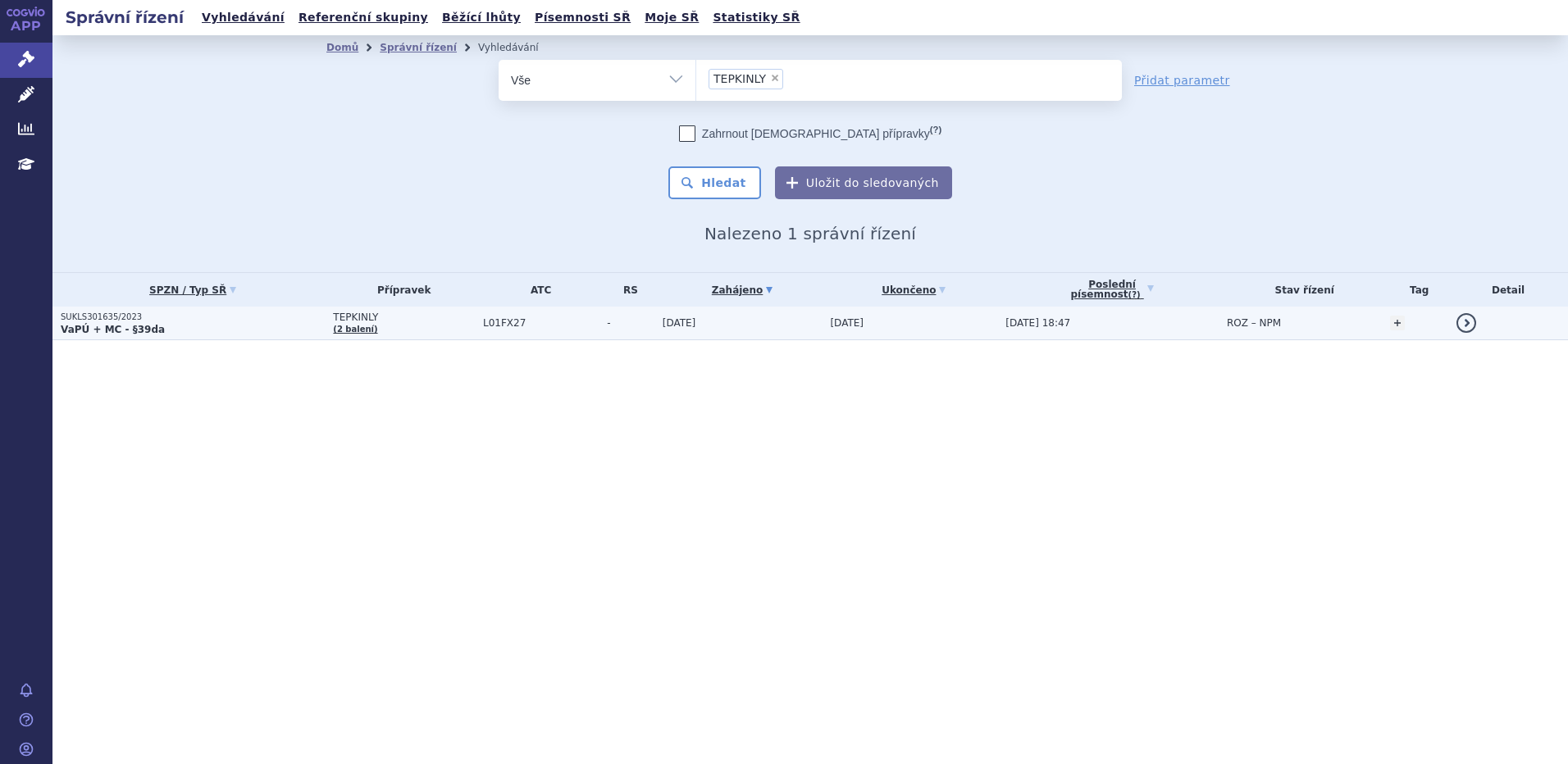
click at [810, 328] on td "[DATE]" at bounding box center [738, 324] width 168 height 34
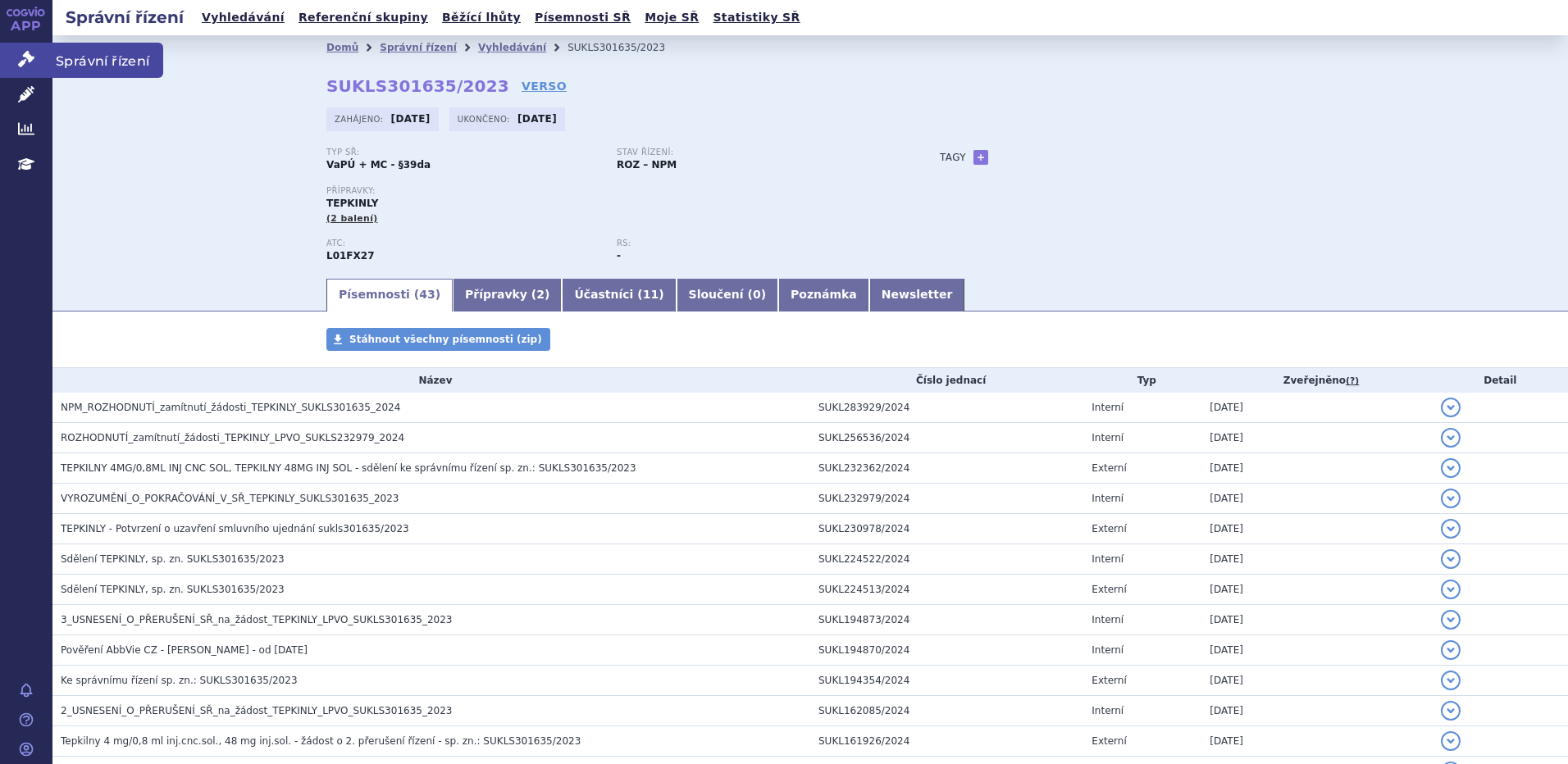
click at [29, 64] on icon at bounding box center [26, 59] width 16 height 16
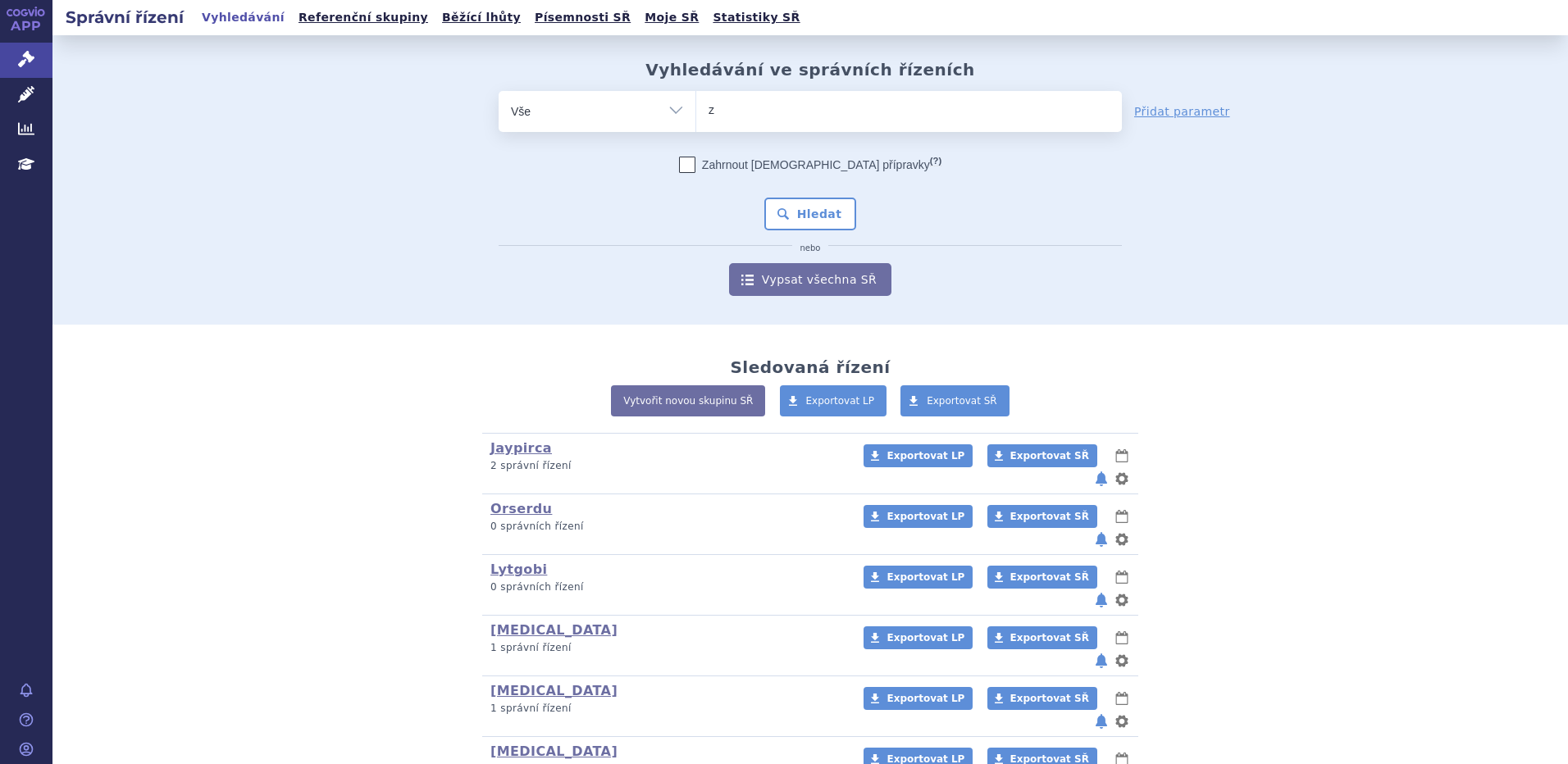
type input "zy"
type input "zyn"
type input "zynl"
type input "zynlon"
type input "zynlont"
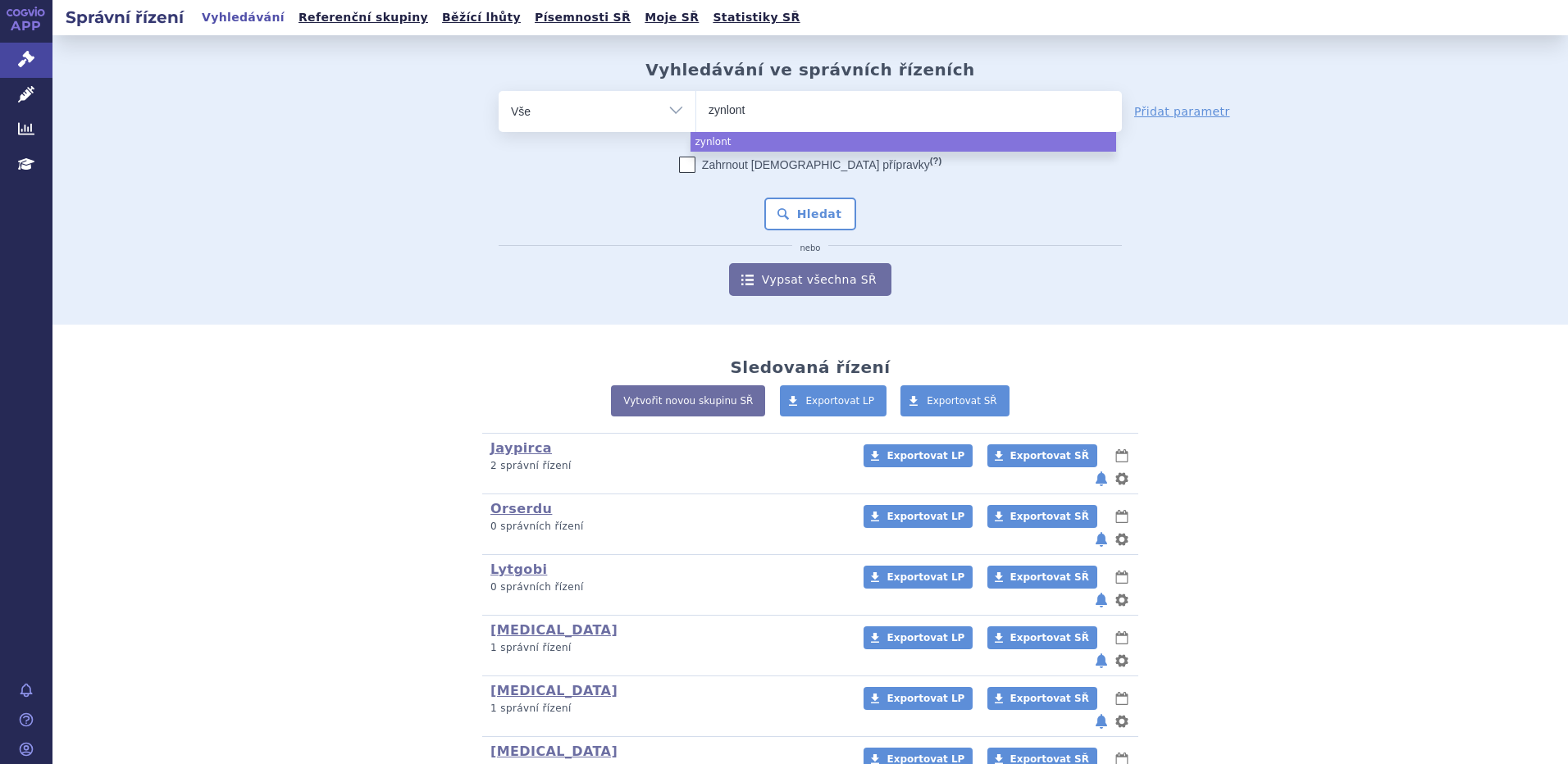
type input "zynlonta"
select select "zynlonta"
click at [832, 210] on button "Hledat" at bounding box center [810, 213] width 93 height 33
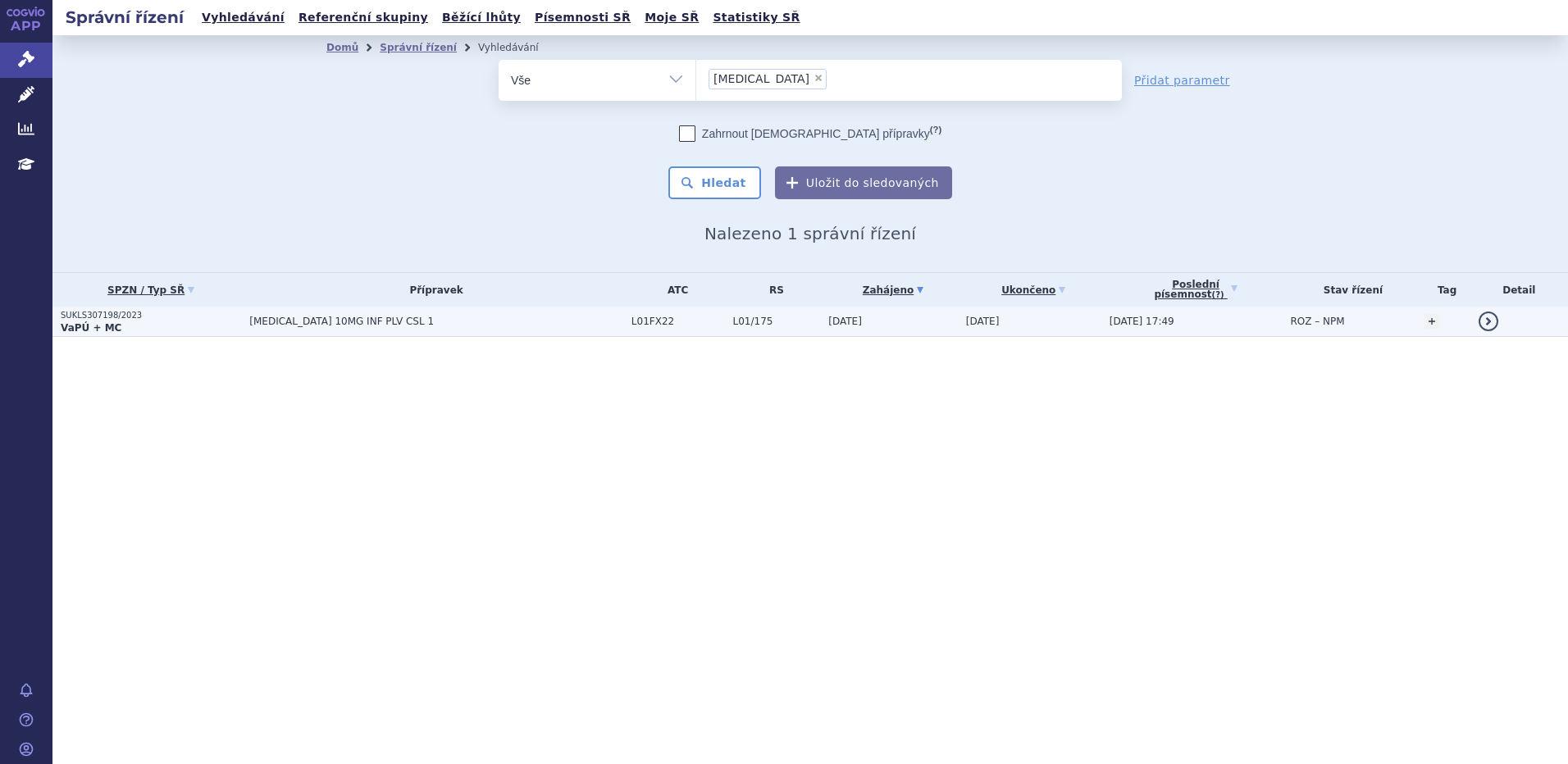
click at [286, 320] on span "[MEDICAL_DATA] 10MG INF PLV CSL 1" at bounding box center [436, 321] width 374 height 12
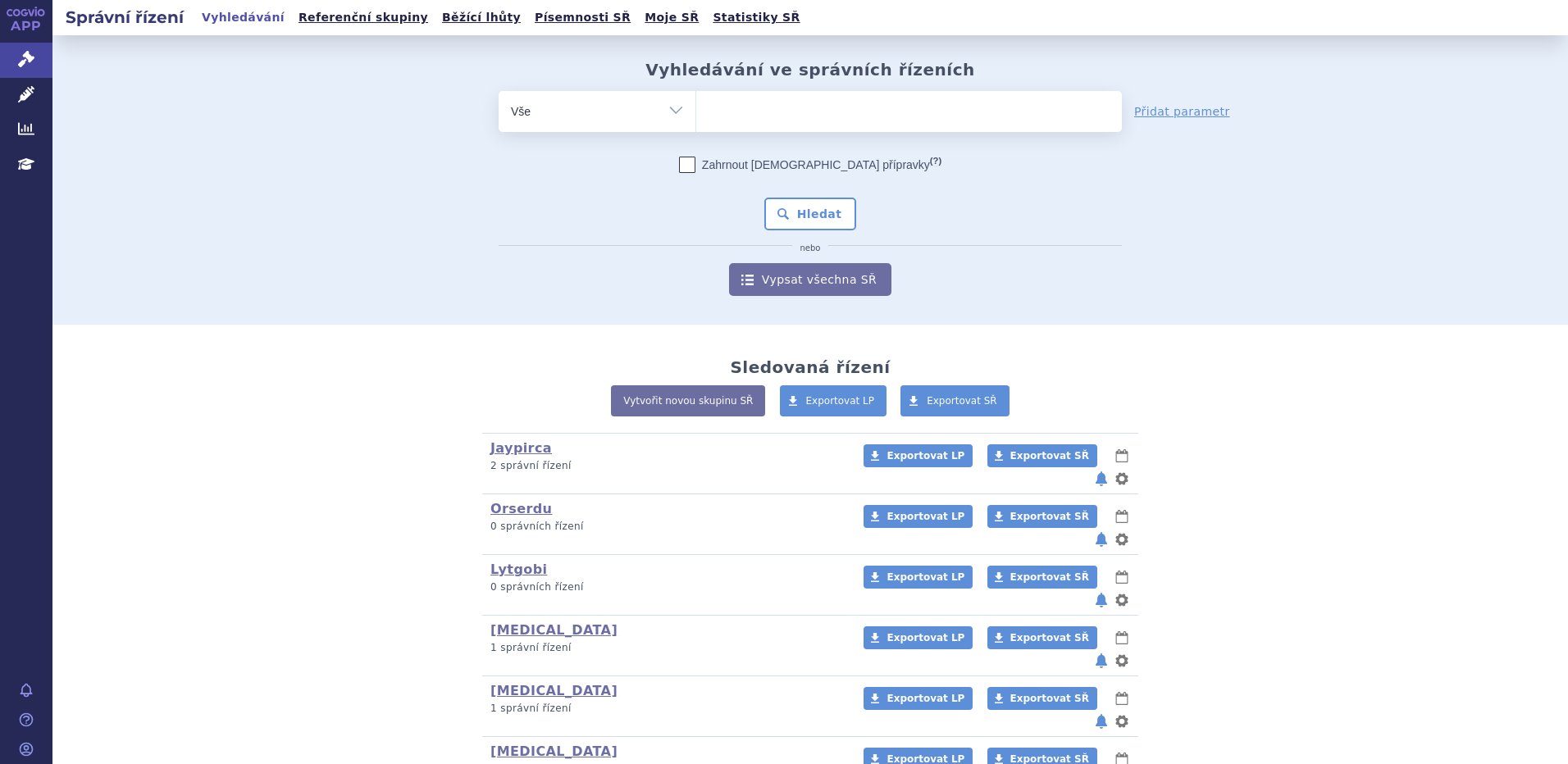
click at [828, 105] on ul at bounding box center [908, 108] width 426 height 35
click at [696, 105] on select at bounding box center [695, 111] width 1 height 41
type input "co"
type input "com"
type input "col"
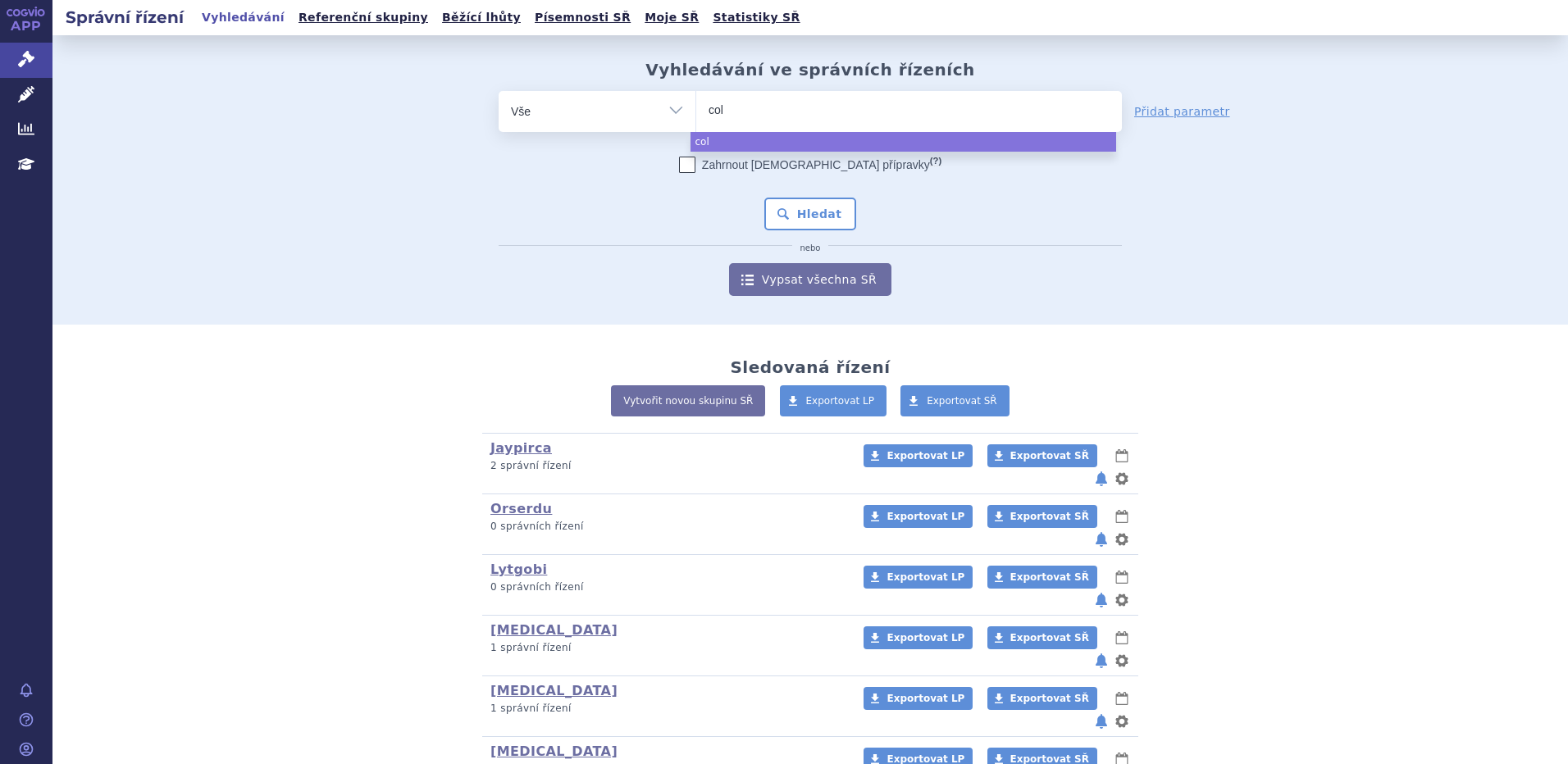
type input "colu"
type input "colum"
type input "columv"
type input "columvi"
select select "columvi"
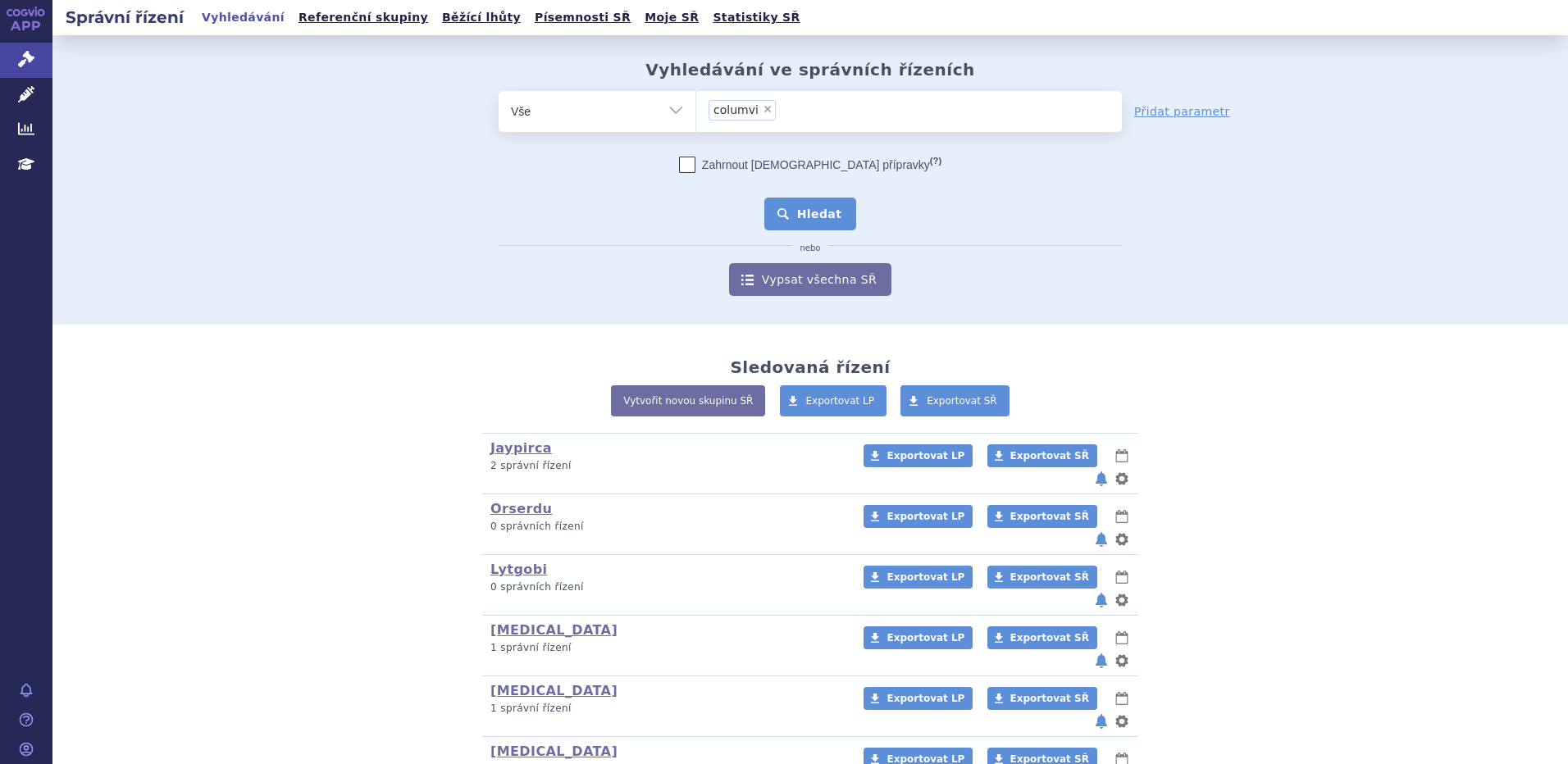
click at [805, 200] on button "Hledat" at bounding box center [810, 213] width 93 height 33
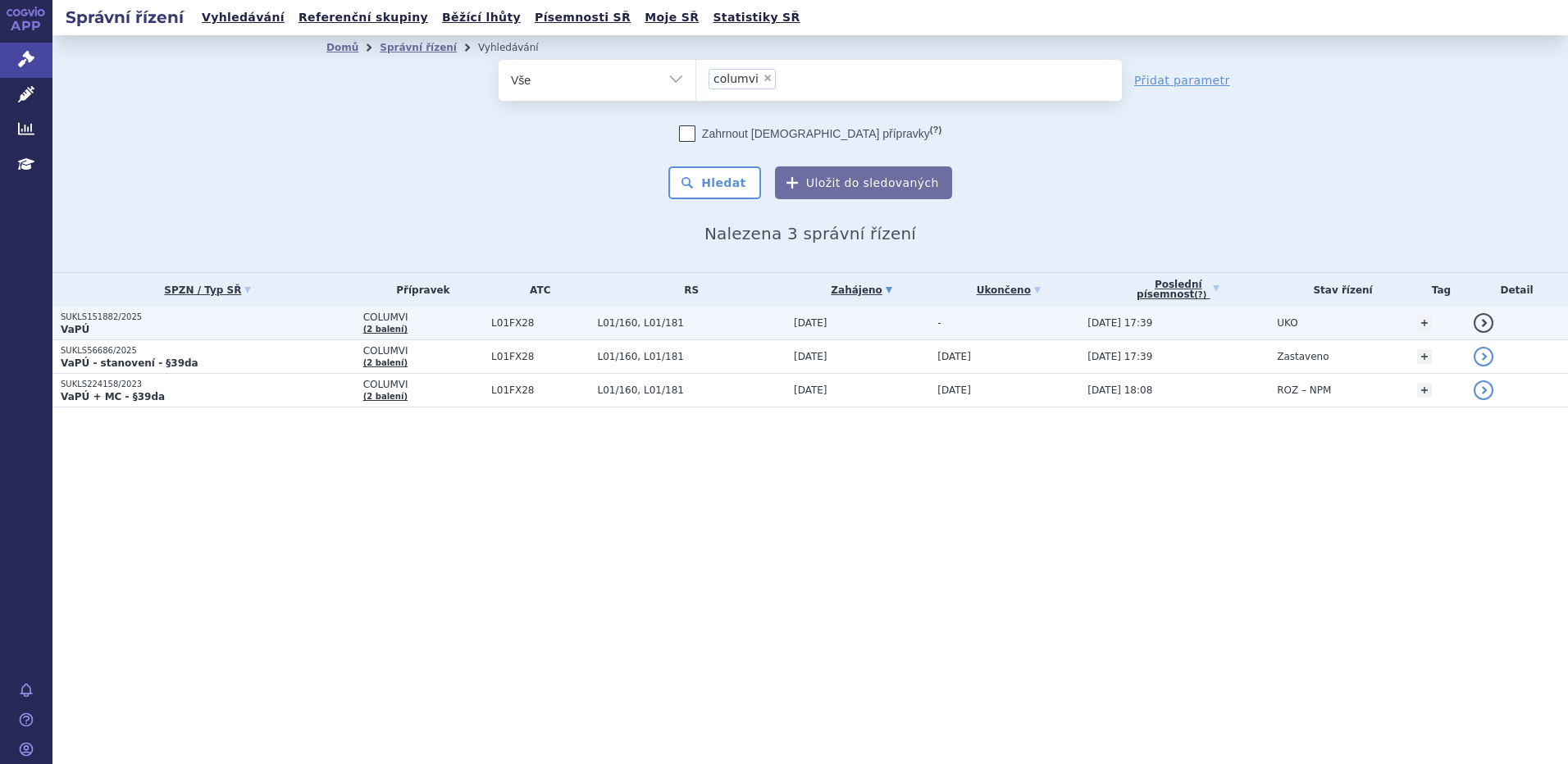
click at [452, 328] on td "COLUMVI (2 balení)" at bounding box center [419, 324] width 128 height 34
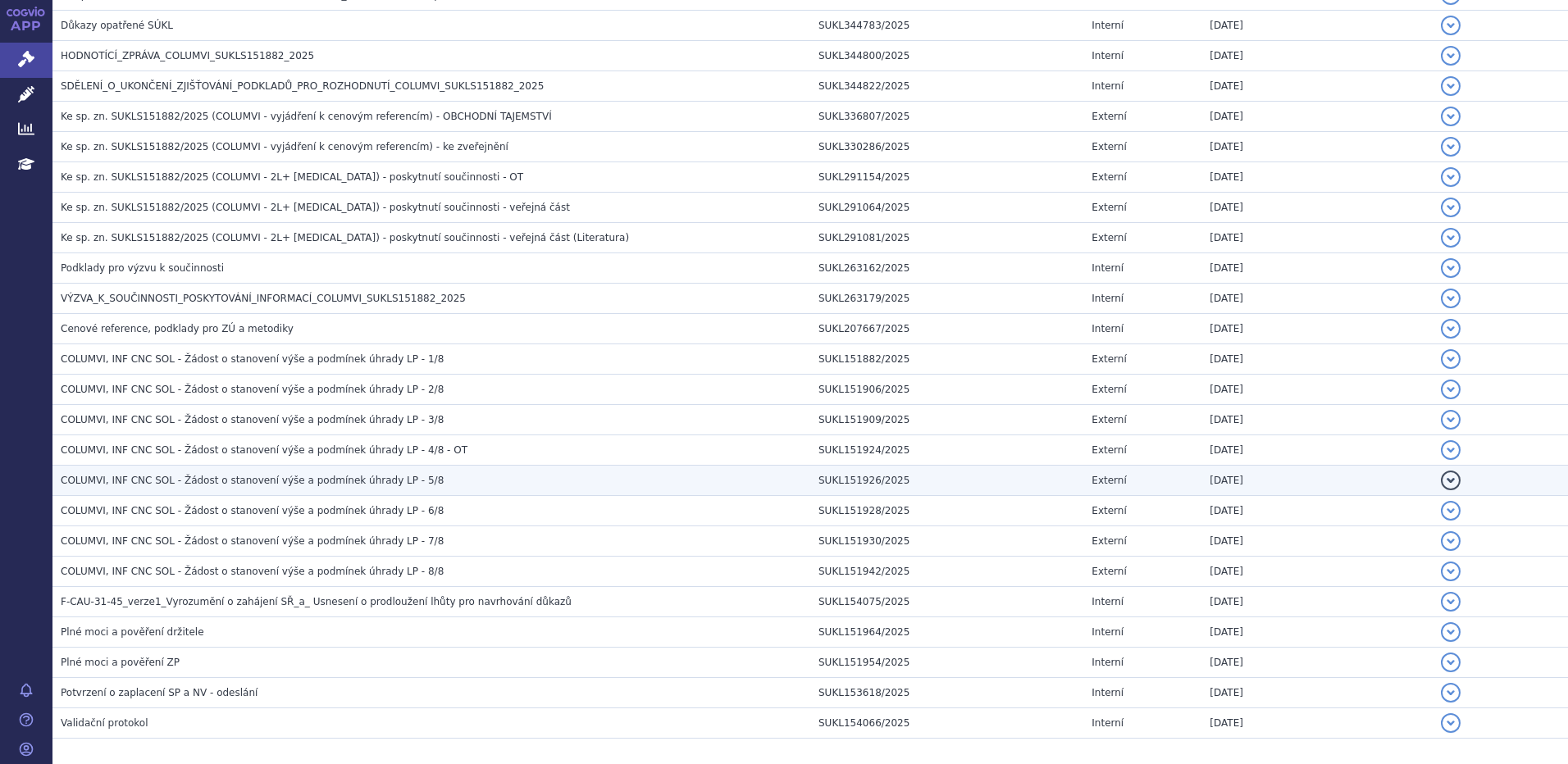
scroll to position [516, 0]
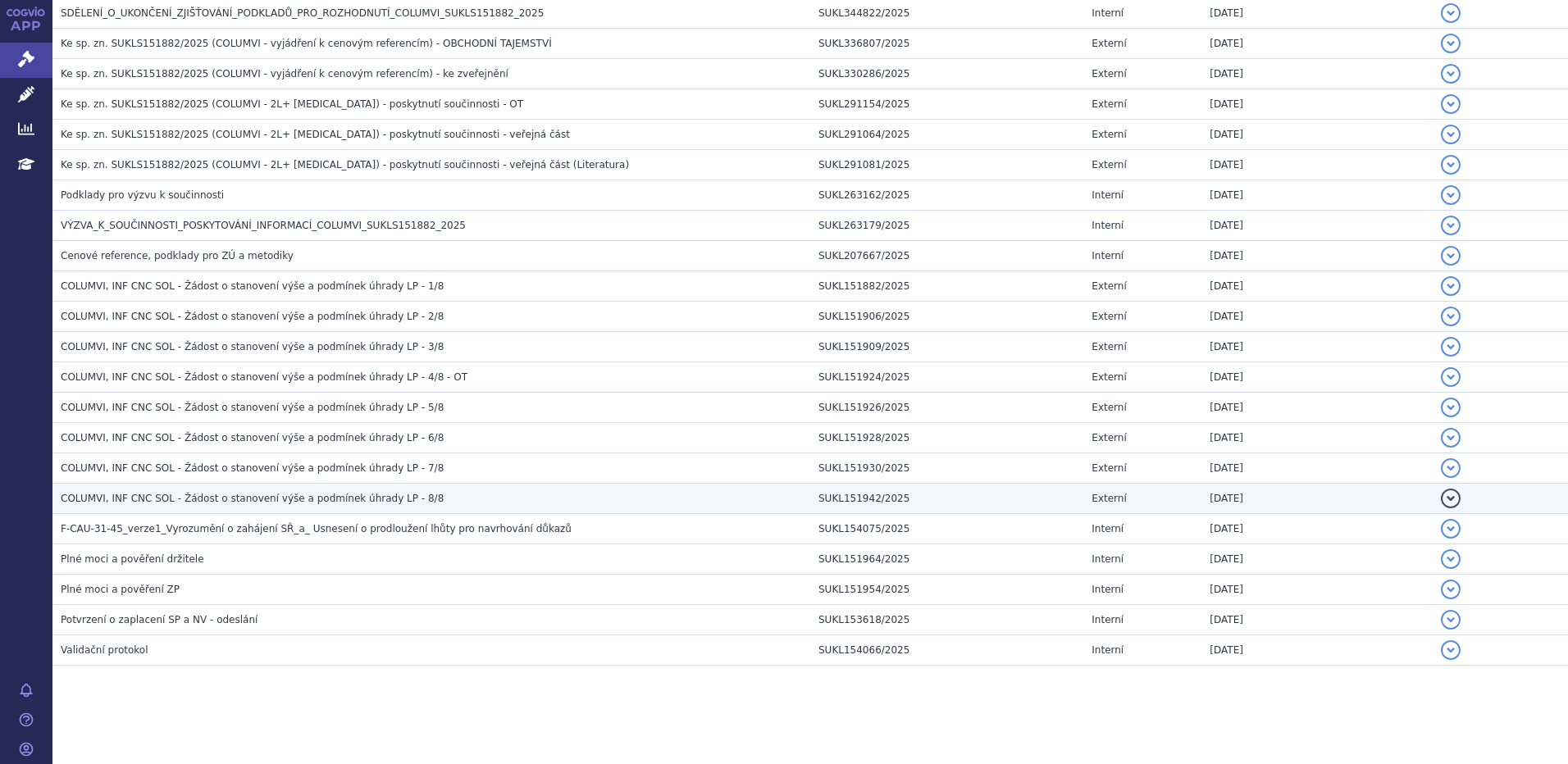
click at [332, 488] on td "COLUMVI, INF CNC SOL - Žádost o stanovení výše a podmínek úhrady LP - 8/8" at bounding box center [431, 499] width 758 height 30
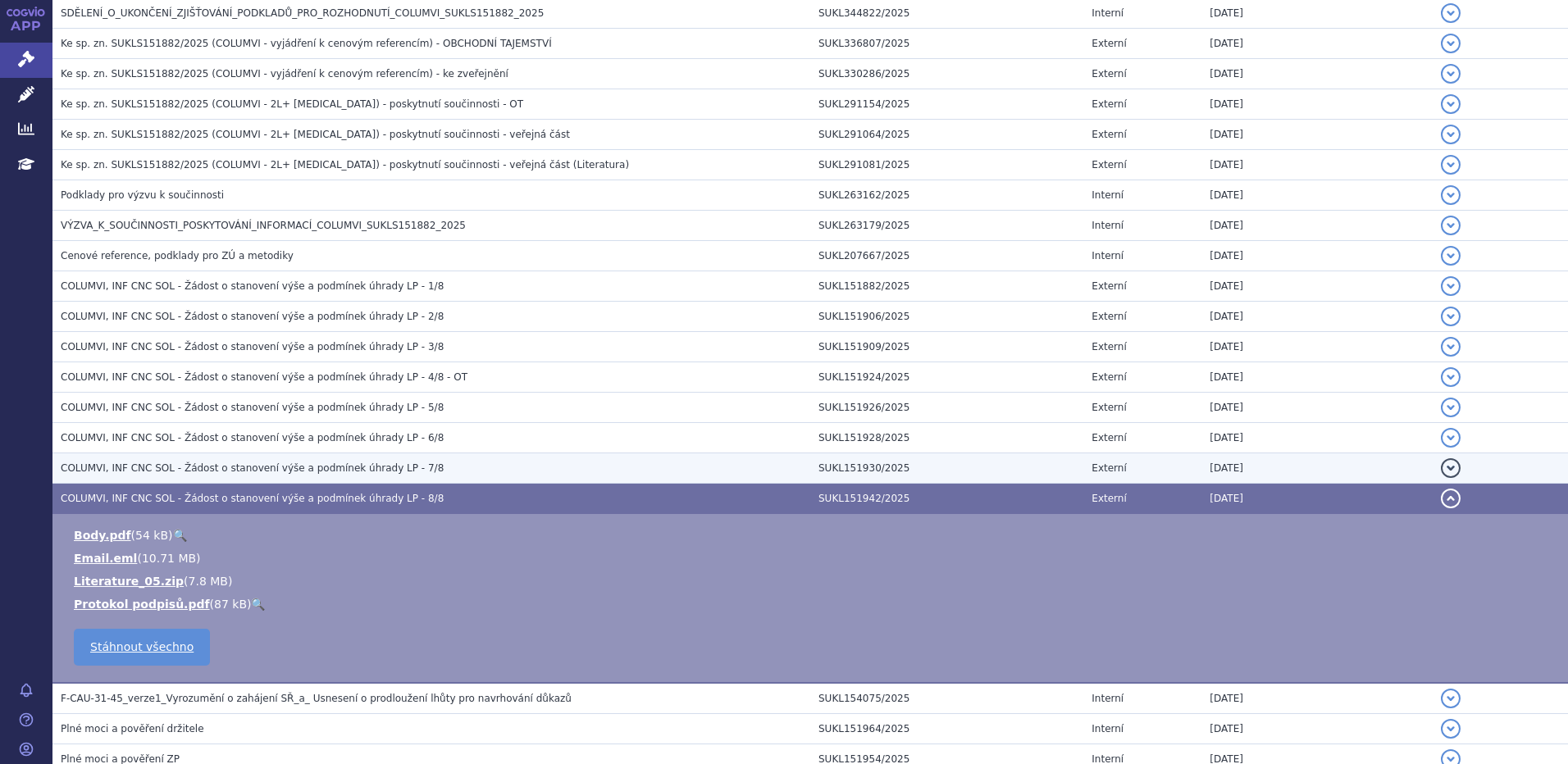
click at [335, 490] on h3 "COLUMVI, INF CNC SOL - Žádost o stanovení výše a podmínek úhrady LP - 8/8" at bounding box center [436, 498] width 750 height 16
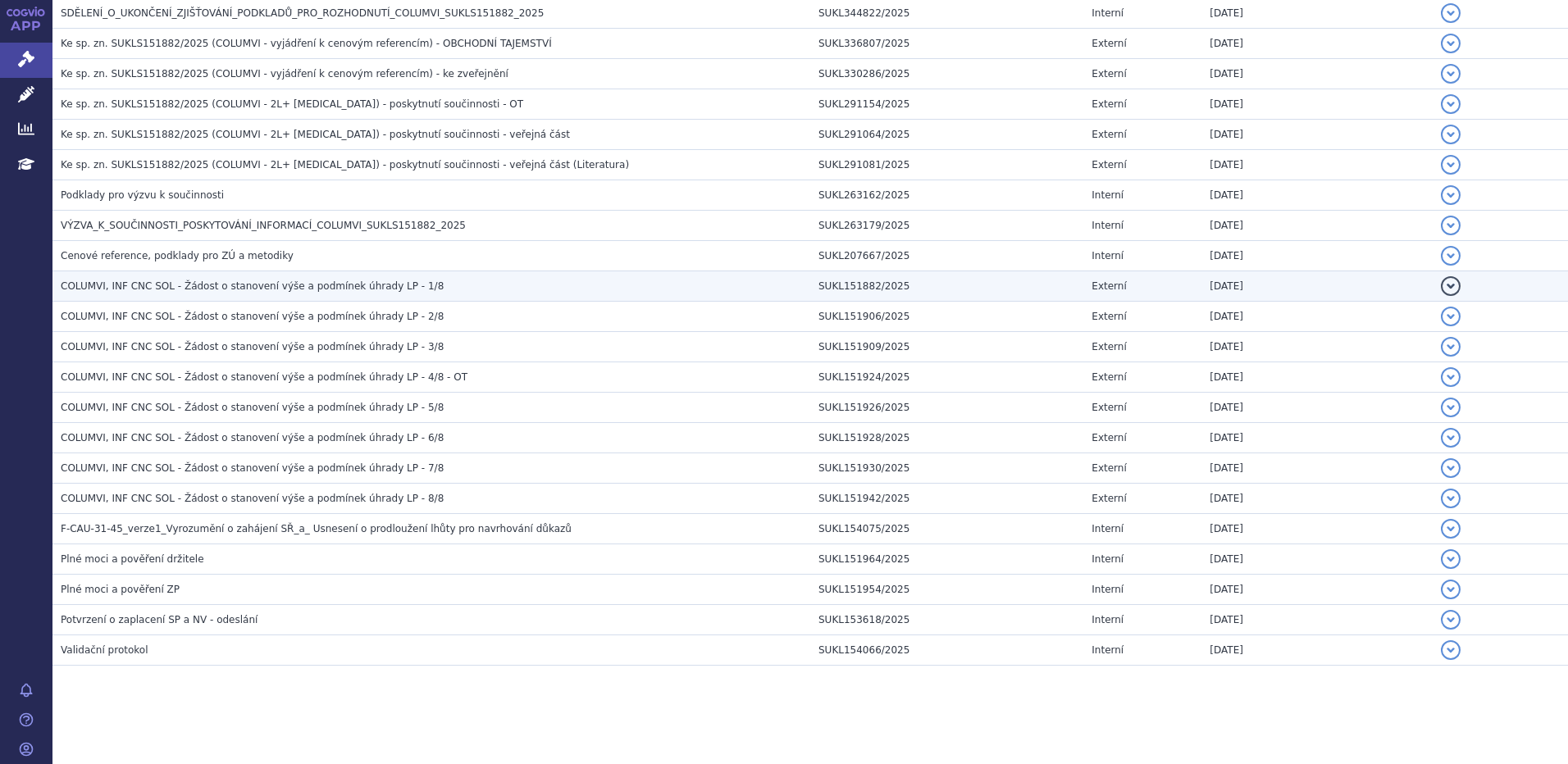
click at [396, 287] on span "COLUMVI, INF CNC SOL - Žádost o stanovení výše a podmínek úhrady LP - 1/8" at bounding box center [252, 286] width 383 height 12
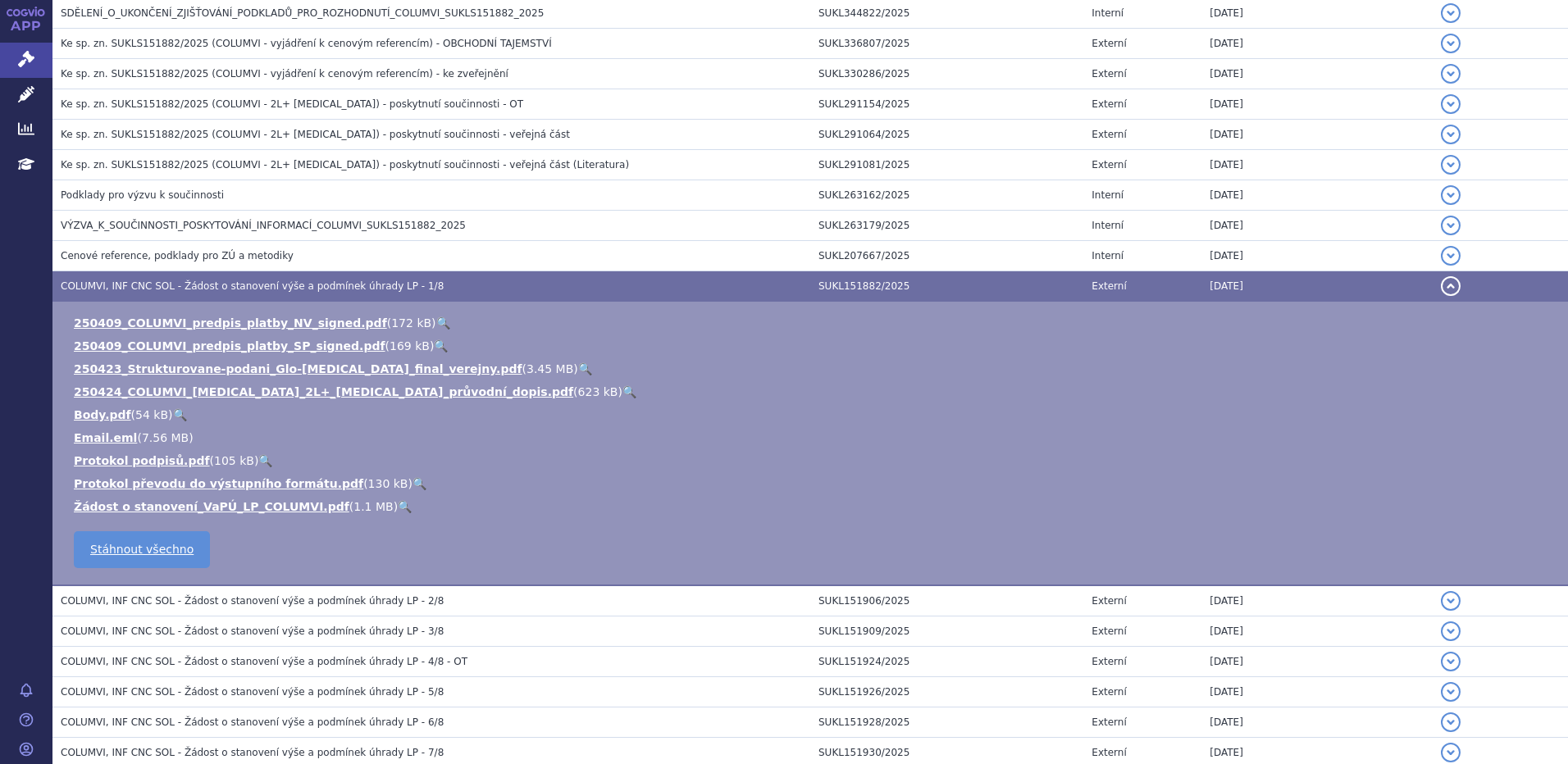
click at [578, 366] on link "🔍" at bounding box center [585, 369] width 14 height 13
click at [220, 289] on span "COLUMVI, INF CNC SOL - Žádost o stanovení výše a podmínek úhrady LP - 1/8" at bounding box center [252, 286] width 383 height 12
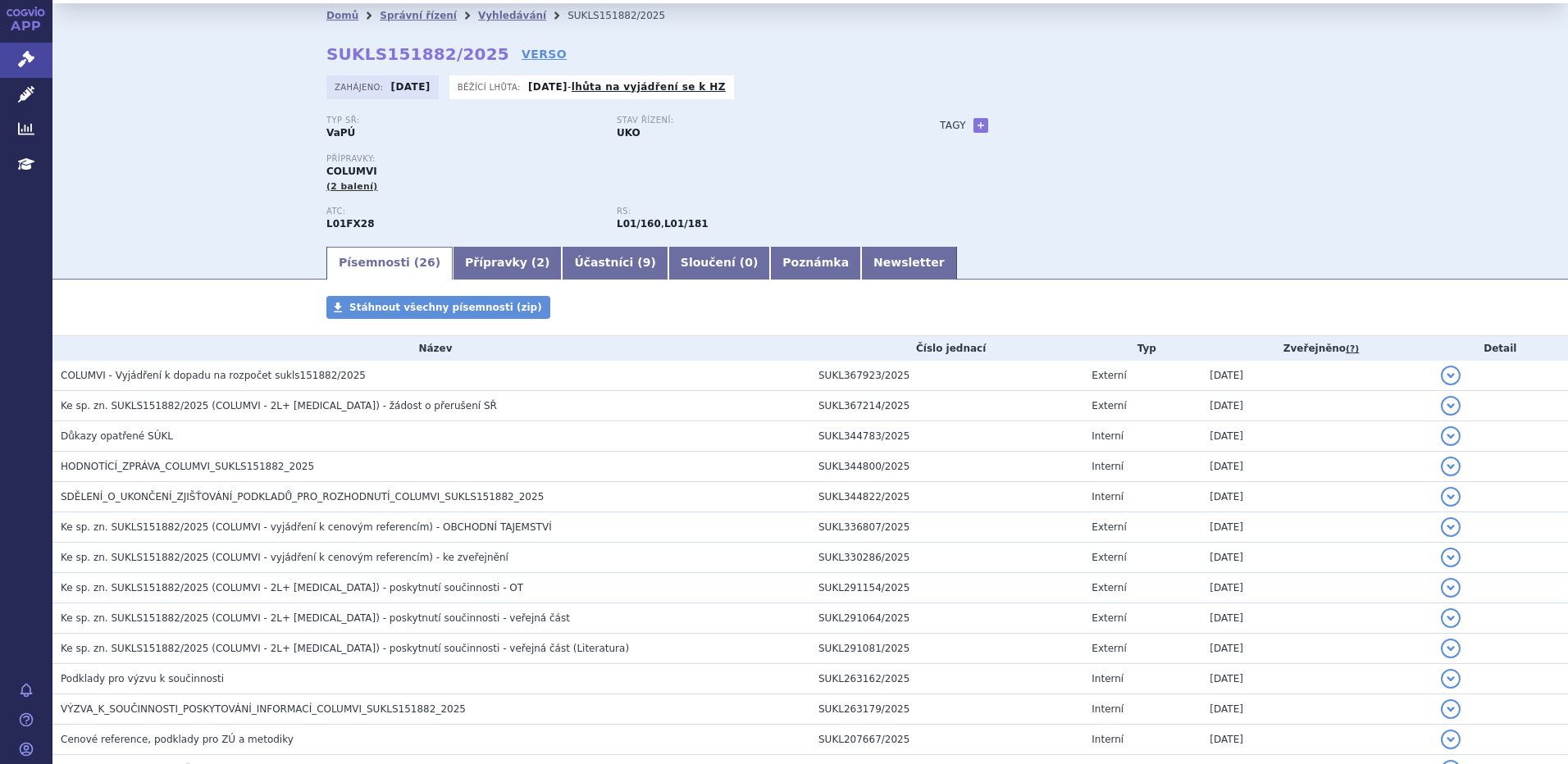
scroll to position [0, 0]
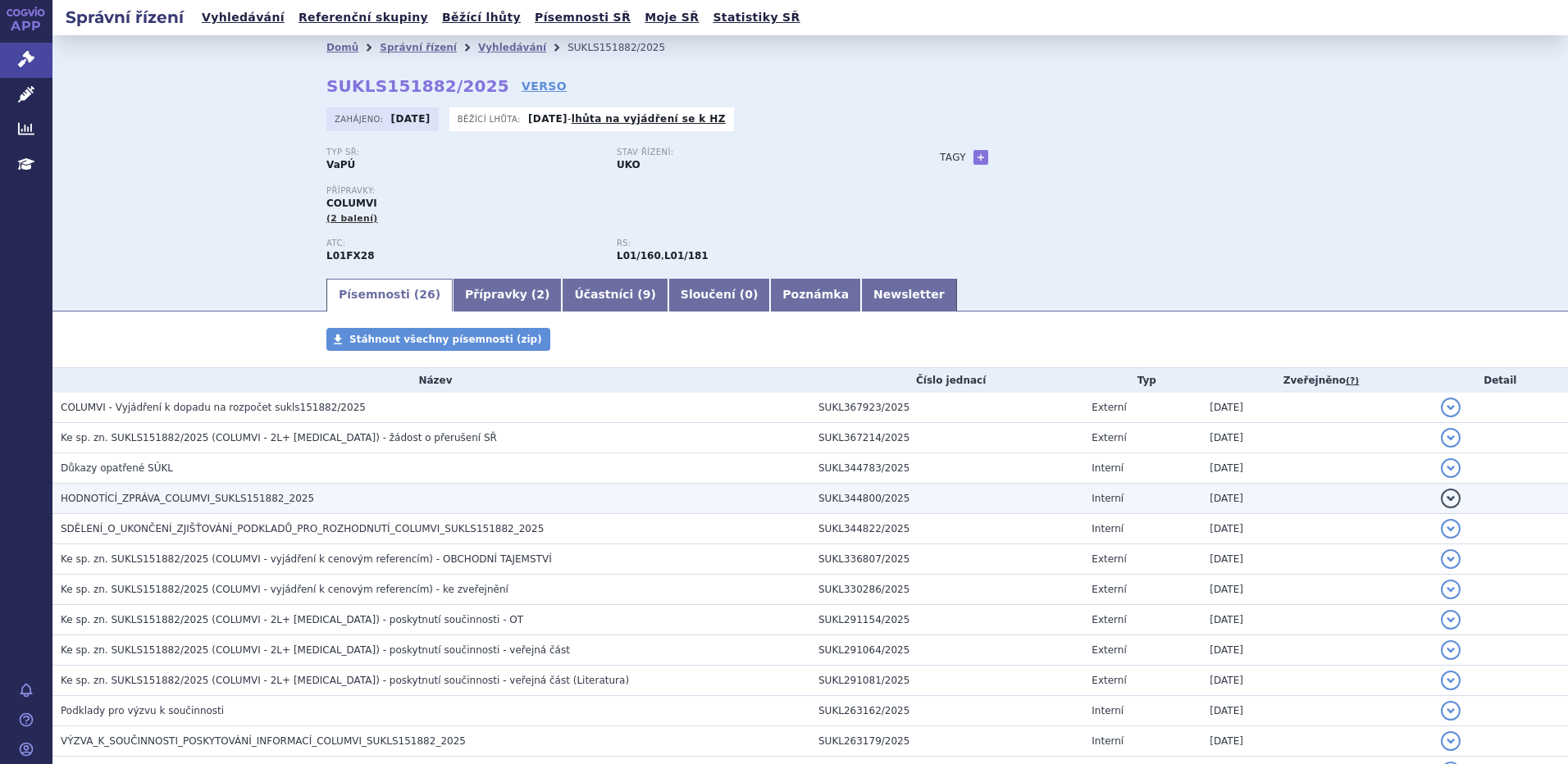
click at [194, 501] on span "HODNOTÍCÍ_ZPRÁVA_COLUMVI_SUKLS151882_2025" at bounding box center [187, 498] width 253 height 12
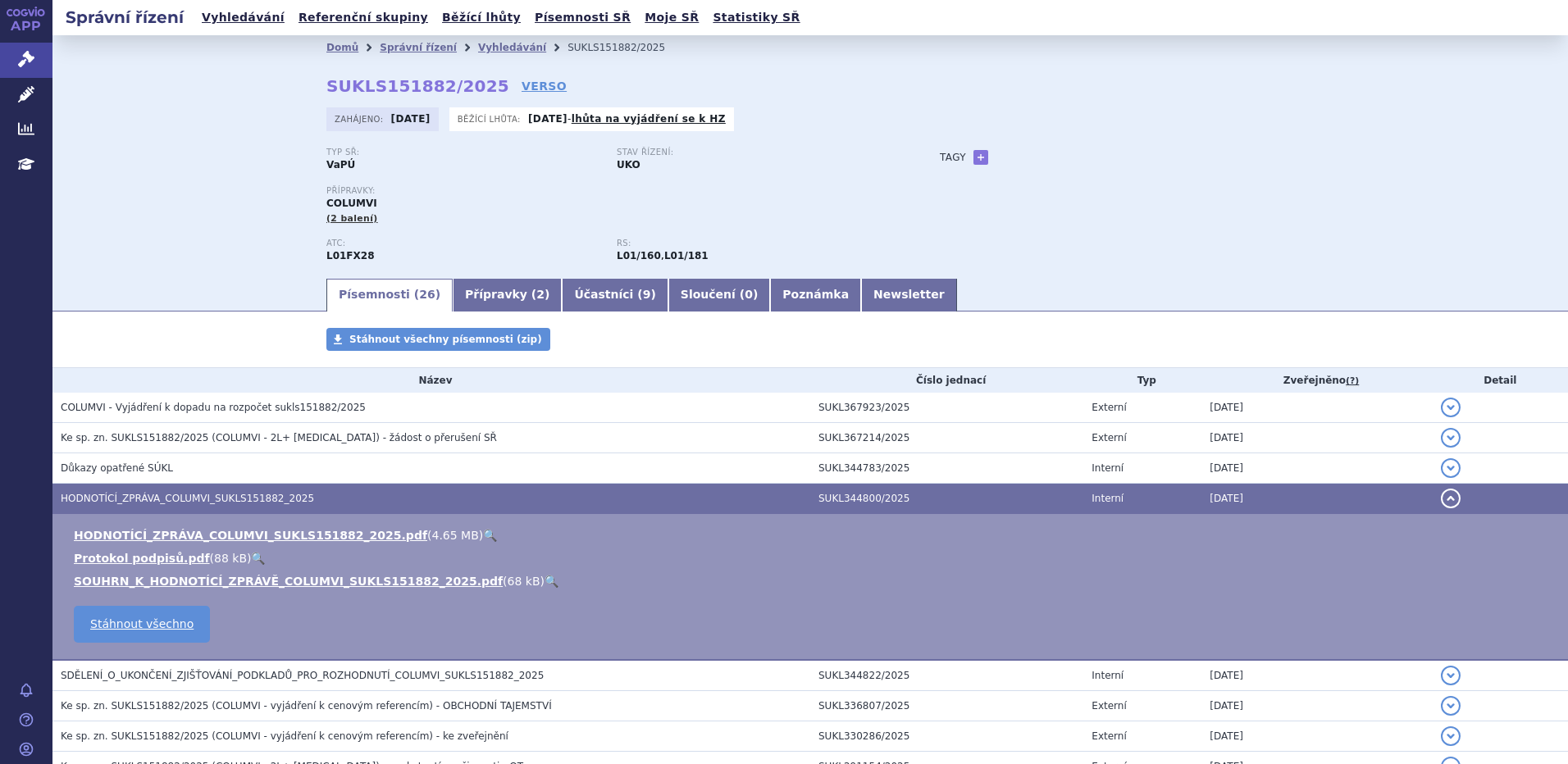
click at [483, 536] on link "🔍" at bounding box center [490, 536] width 14 height 13
